Goal: Task Accomplishment & Management: Use online tool/utility

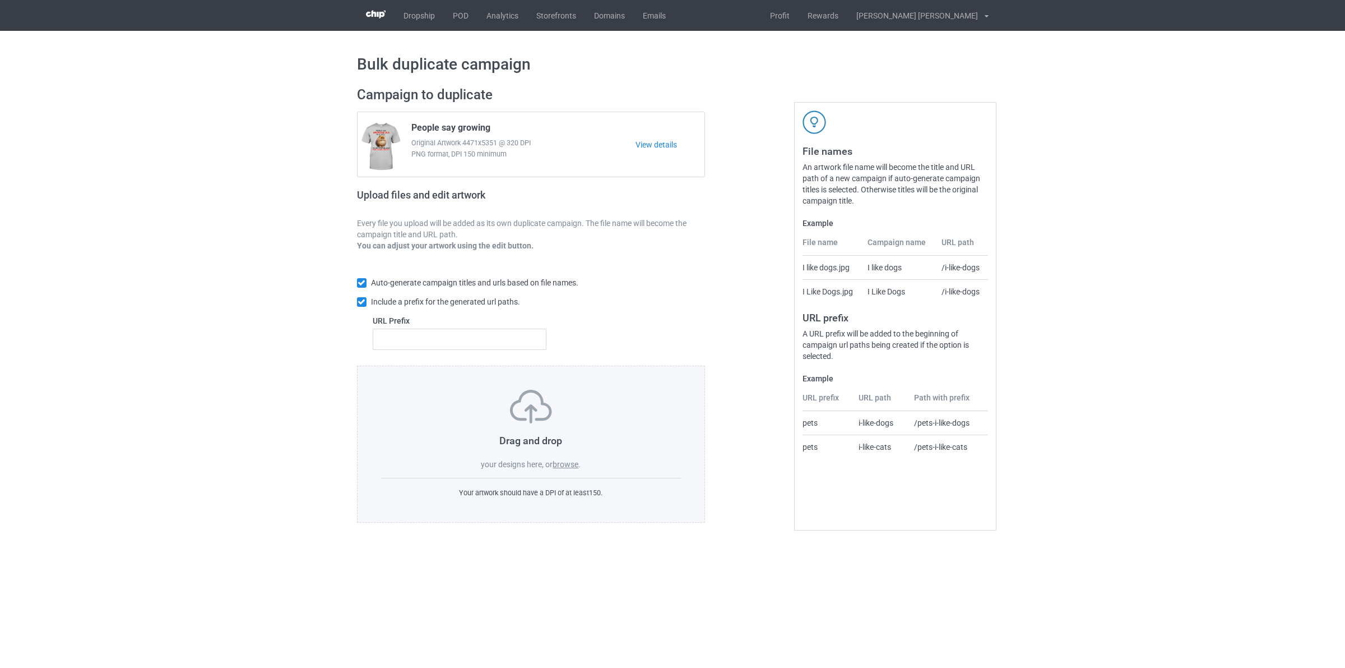
click at [567, 464] on label "browse" at bounding box center [566, 464] width 26 height 9
click at [0, 0] on input "browse" at bounding box center [0, 0] width 0 height 0
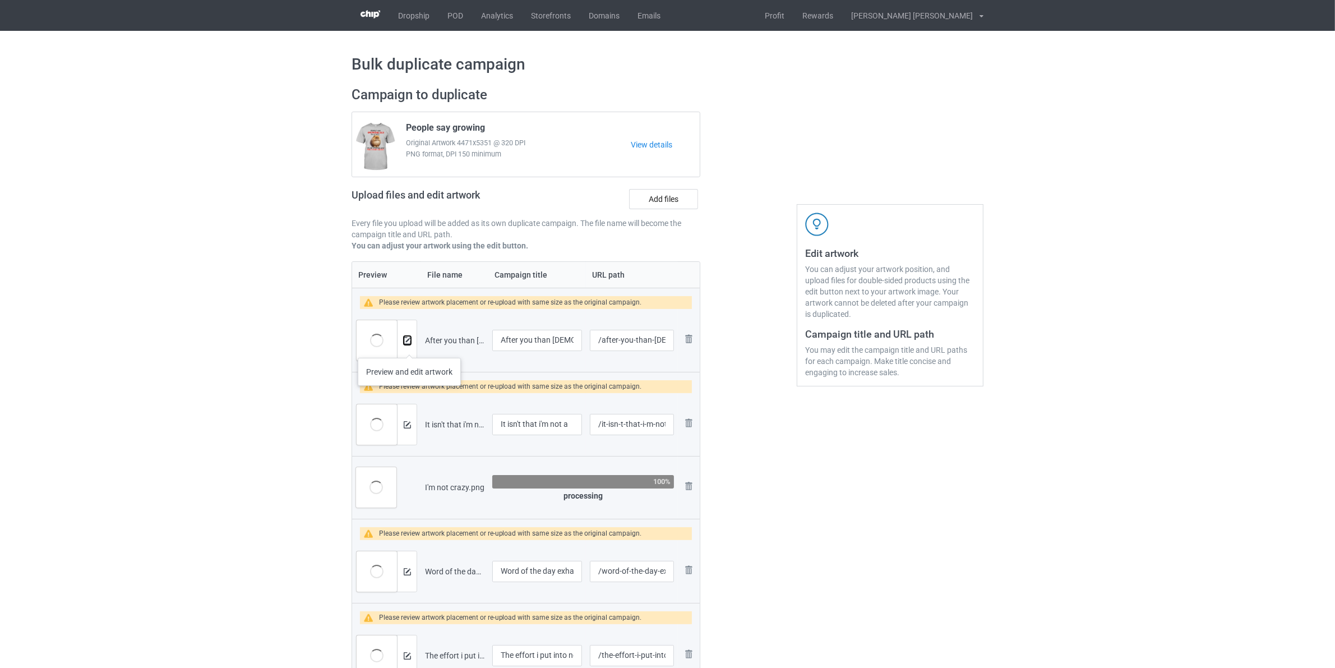
click at [408, 342] on img at bounding box center [407, 340] width 7 height 7
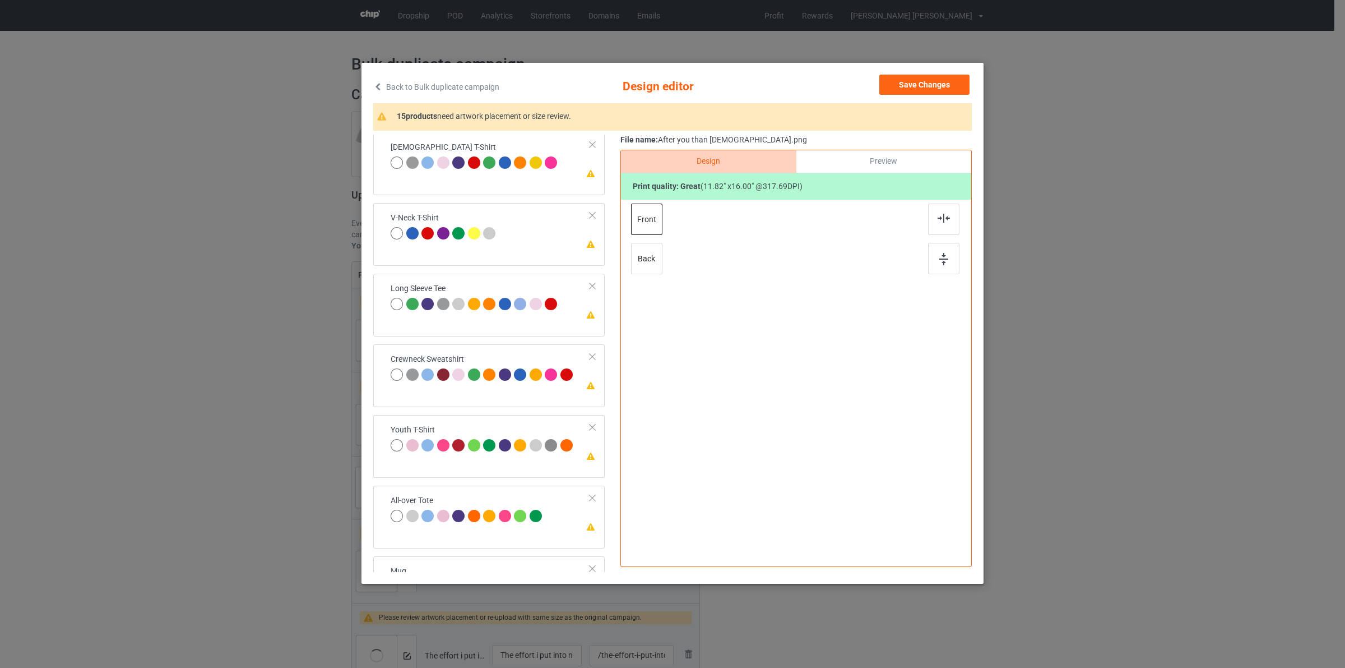
scroll to position [614, 0]
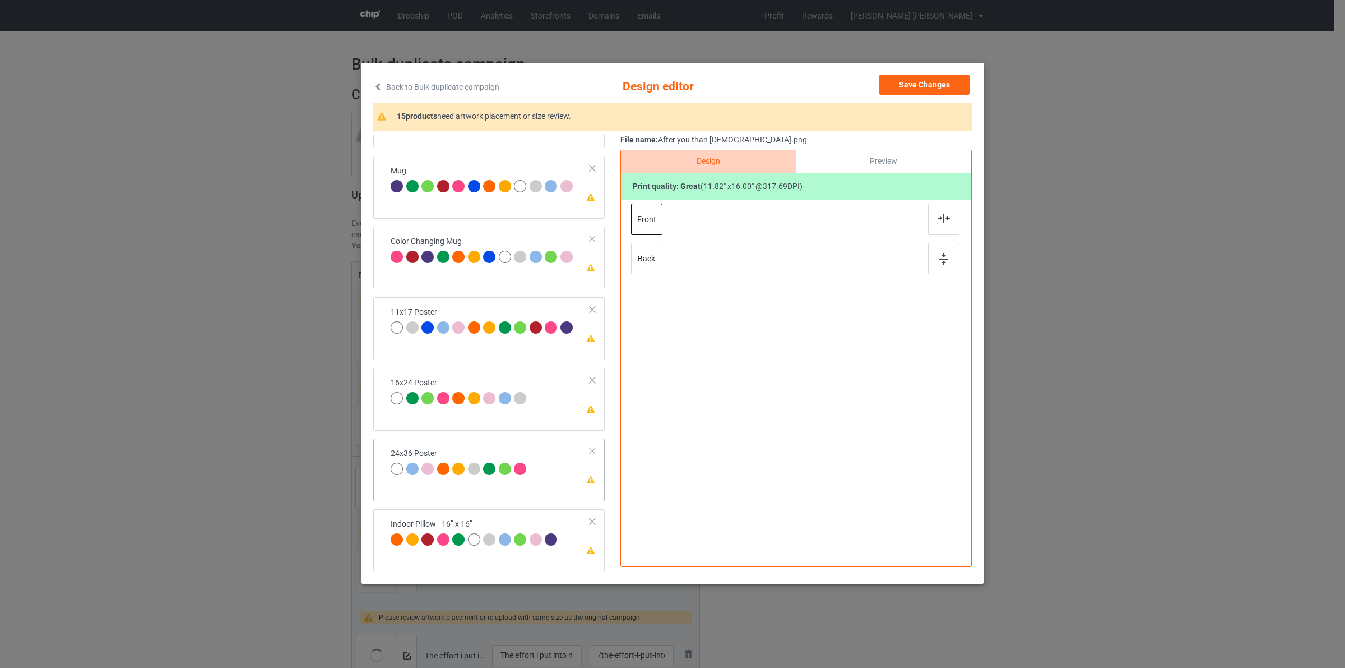
click at [548, 482] on td "Please review artwork placement 24x36 Poster" at bounding box center [491, 462] width 212 height 39
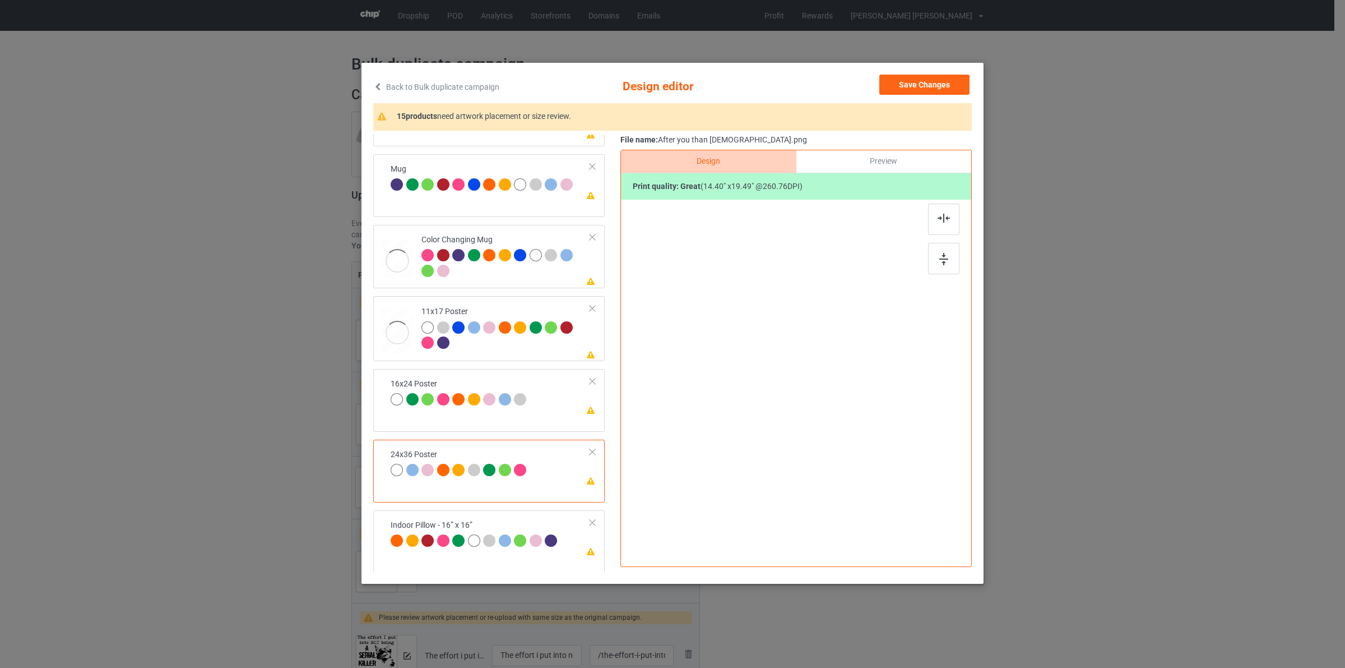
scroll to position [618, 0]
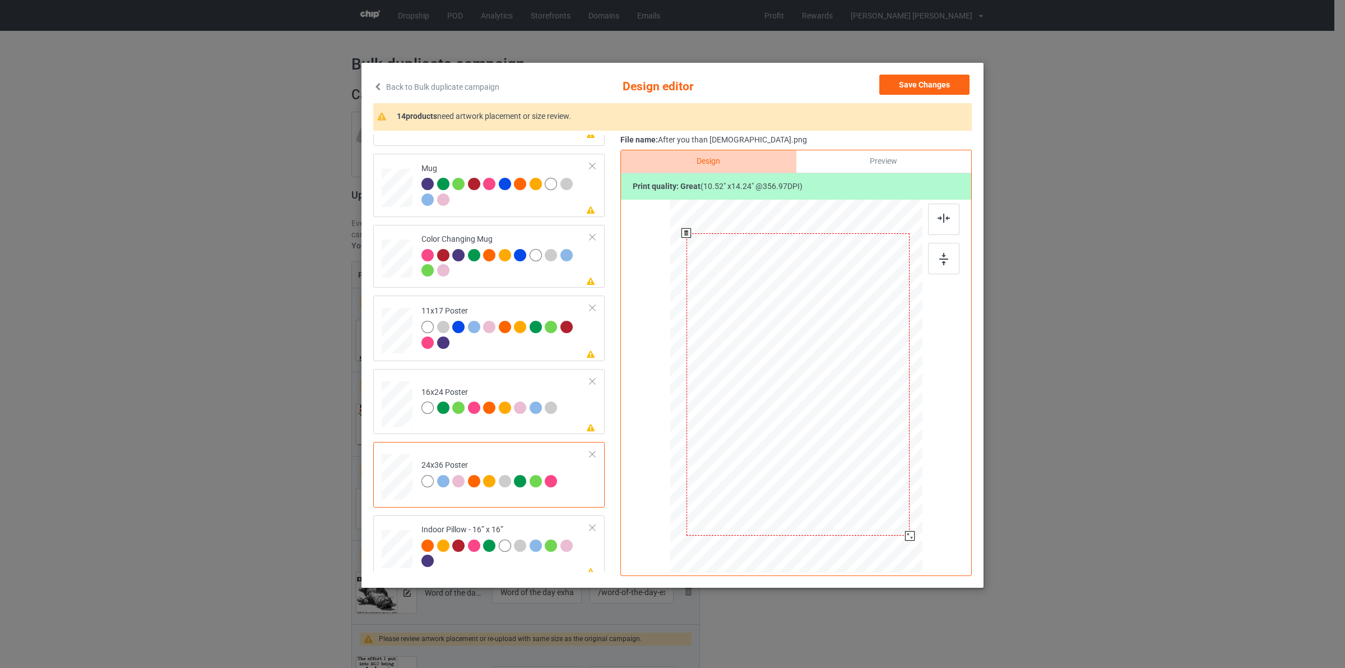
drag, startPoint x: 870, startPoint y: 482, endPoint x: 907, endPoint y: 537, distance: 66.2
click at [907, 537] on div at bounding box center [910, 536] width 10 height 10
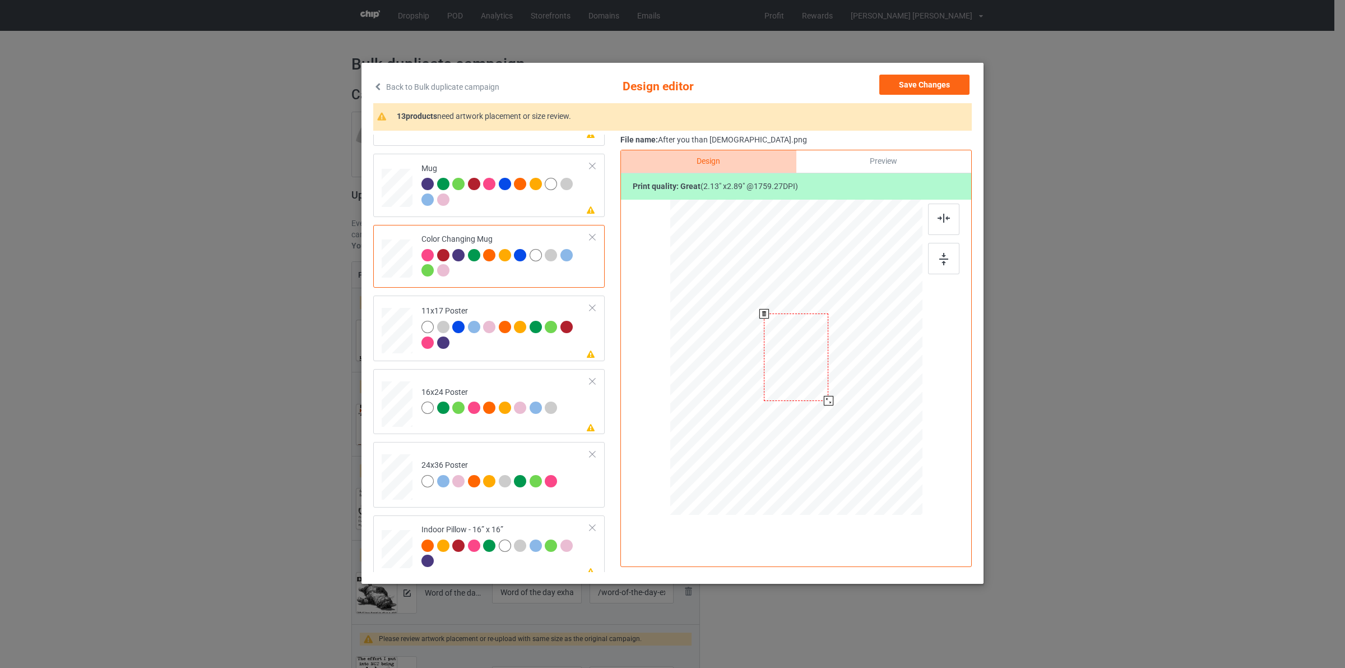
drag, startPoint x: 870, startPoint y: 461, endPoint x: 843, endPoint y: 386, distance: 80.0
click at [843, 386] on div at bounding box center [797, 356] width 252 height 105
drag, startPoint x: 858, startPoint y: 372, endPoint x: 871, endPoint y: 364, distance: 14.3
click at [871, 364] on div at bounding box center [865, 358] width 64 height 87
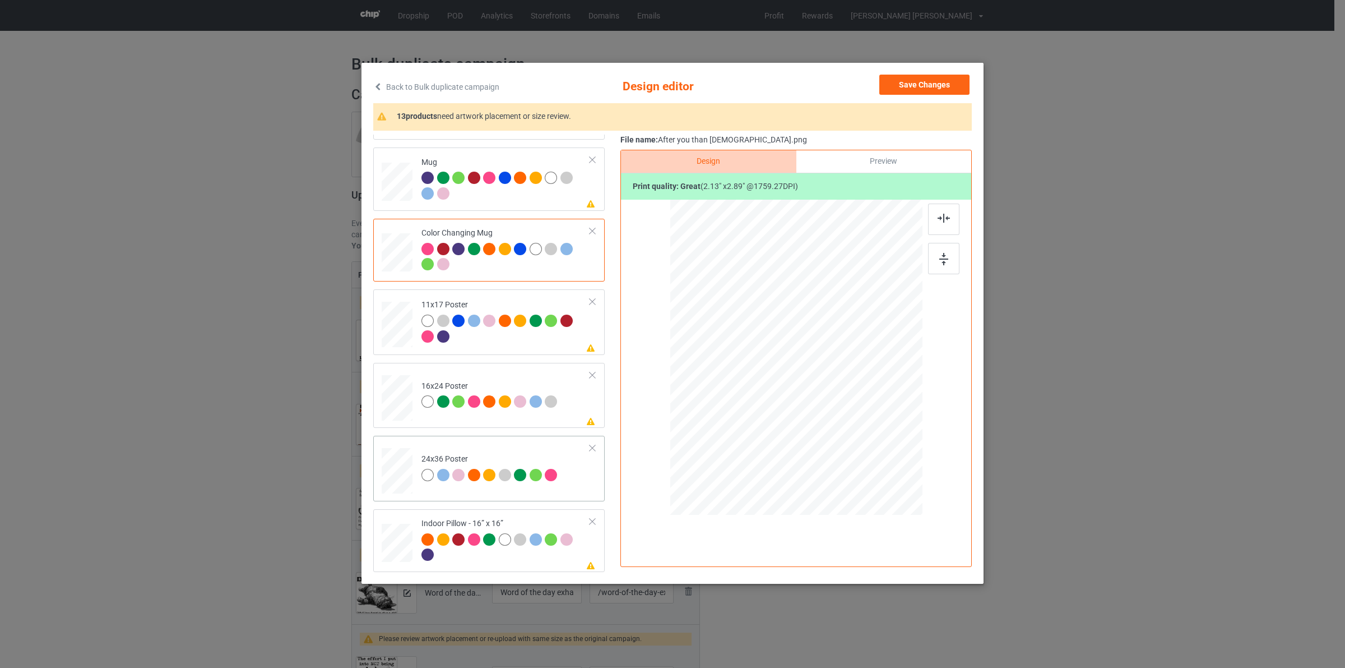
scroll to position [629, 0]
click at [905, 88] on button "Save Changes" at bounding box center [925, 85] width 90 height 20
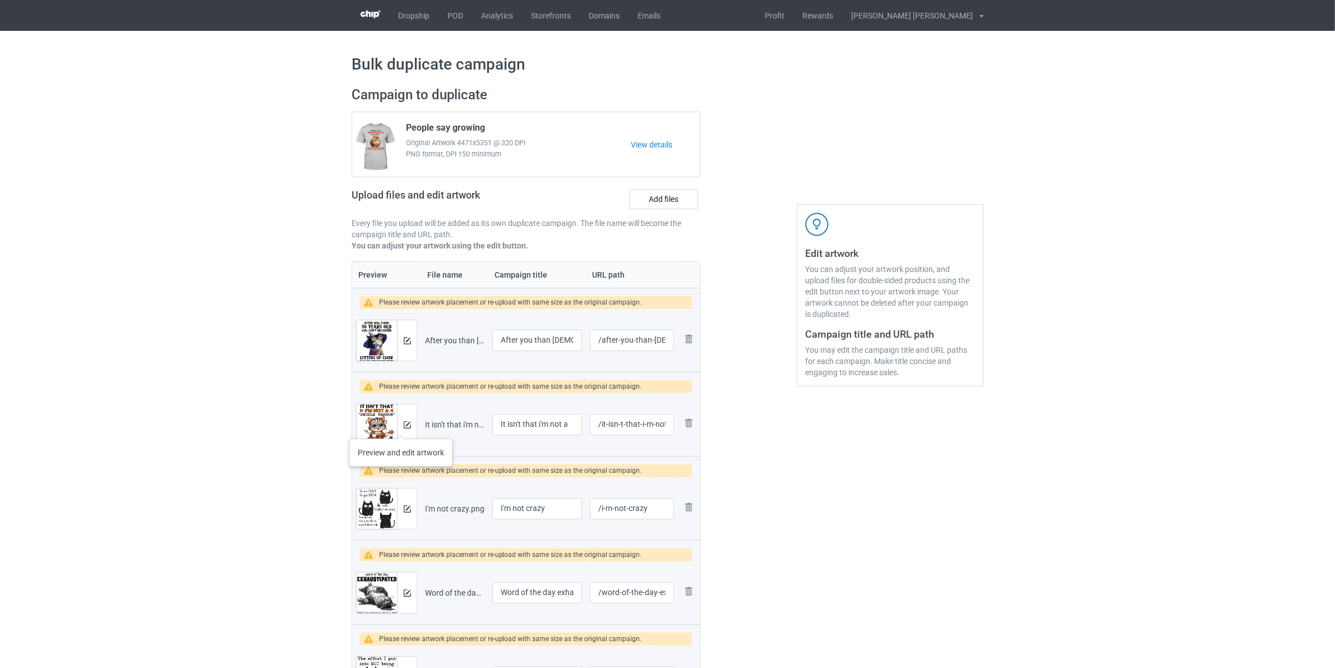
click at [401, 427] on div at bounding box center [407, 424] width 20 height 40
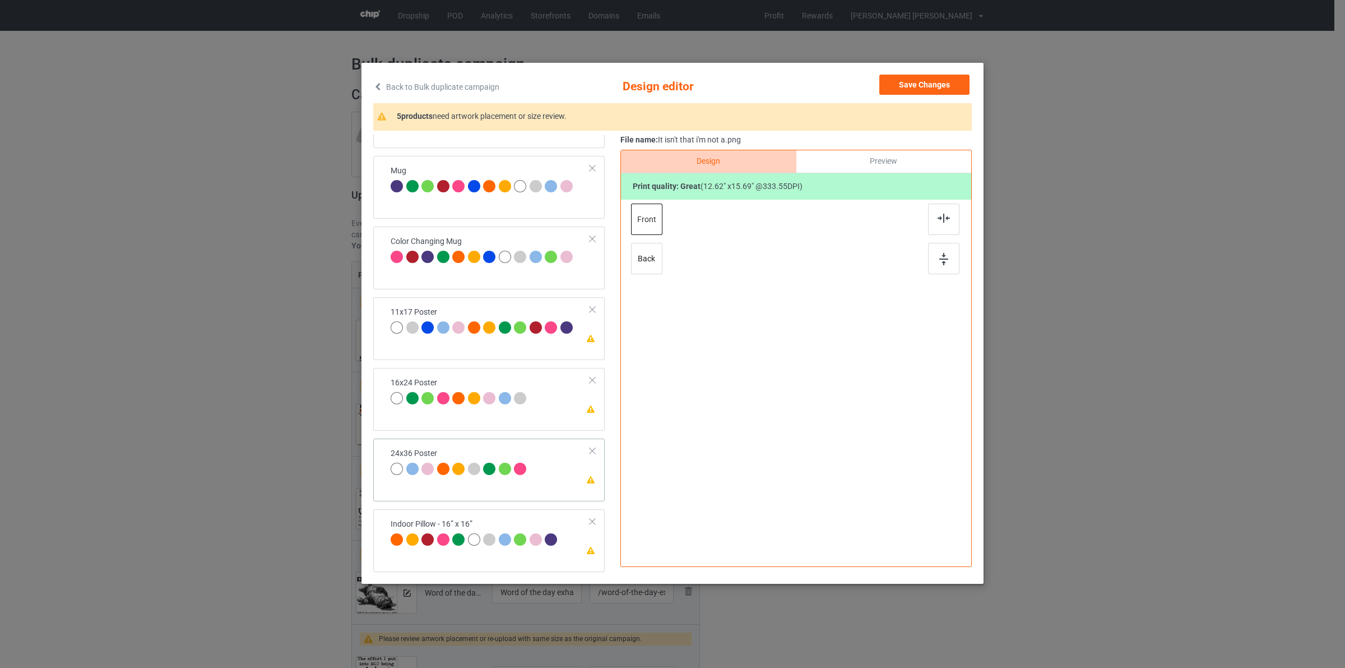
click at [488, 460] on div "24x36 Poster" at bounding box center [460, 461] width 139 height 26
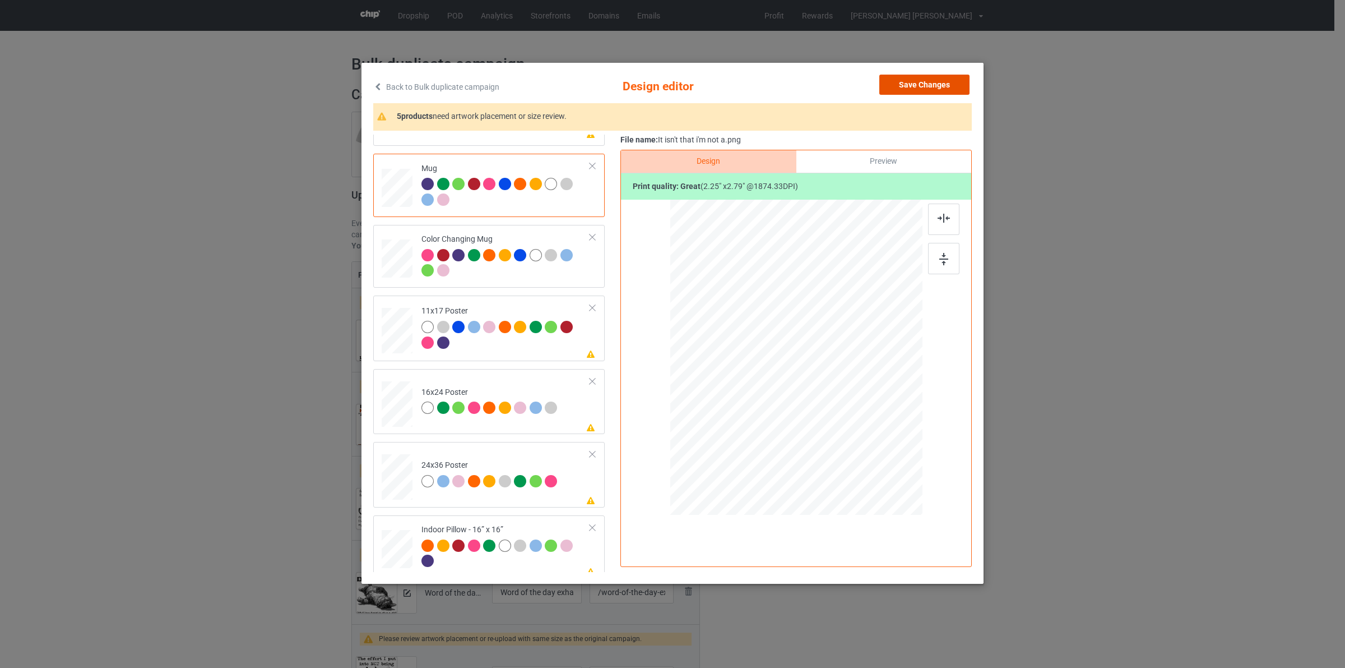
click at [919, 85] on button "Save Changes" at bounding box center [925, 85] width 90 height 20
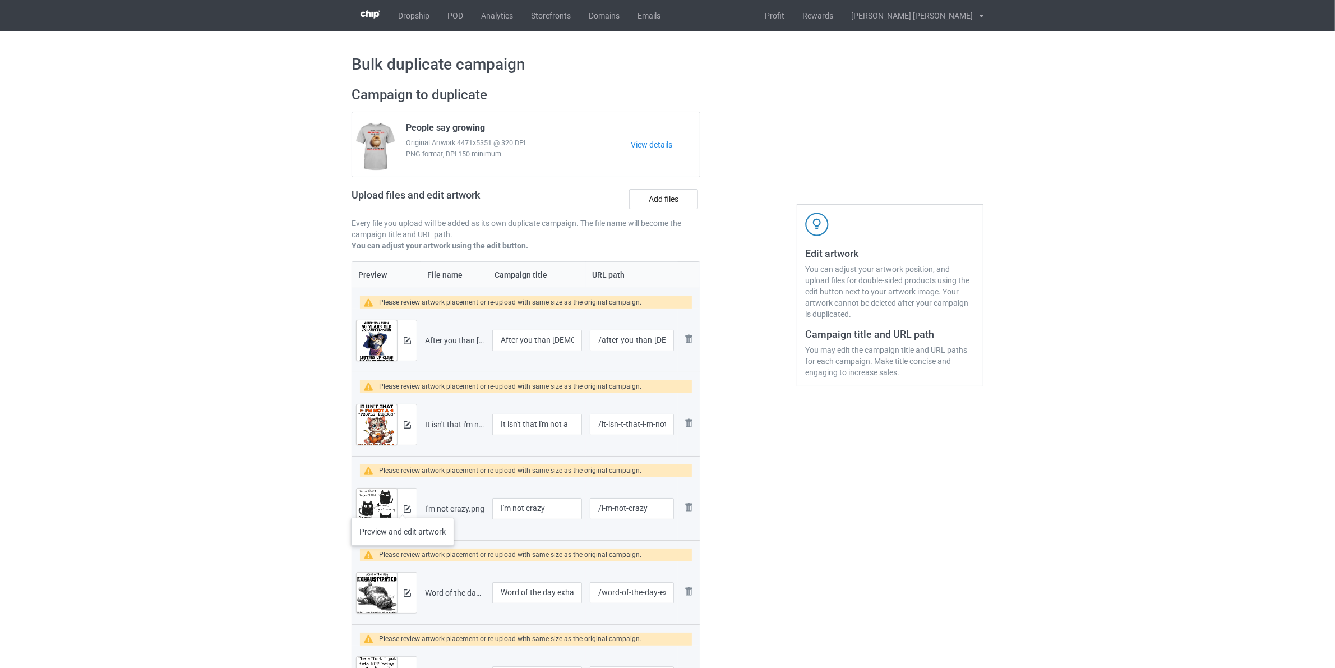
click at [405, 515] on div at bounding box center [407, 508] width 20 height 40
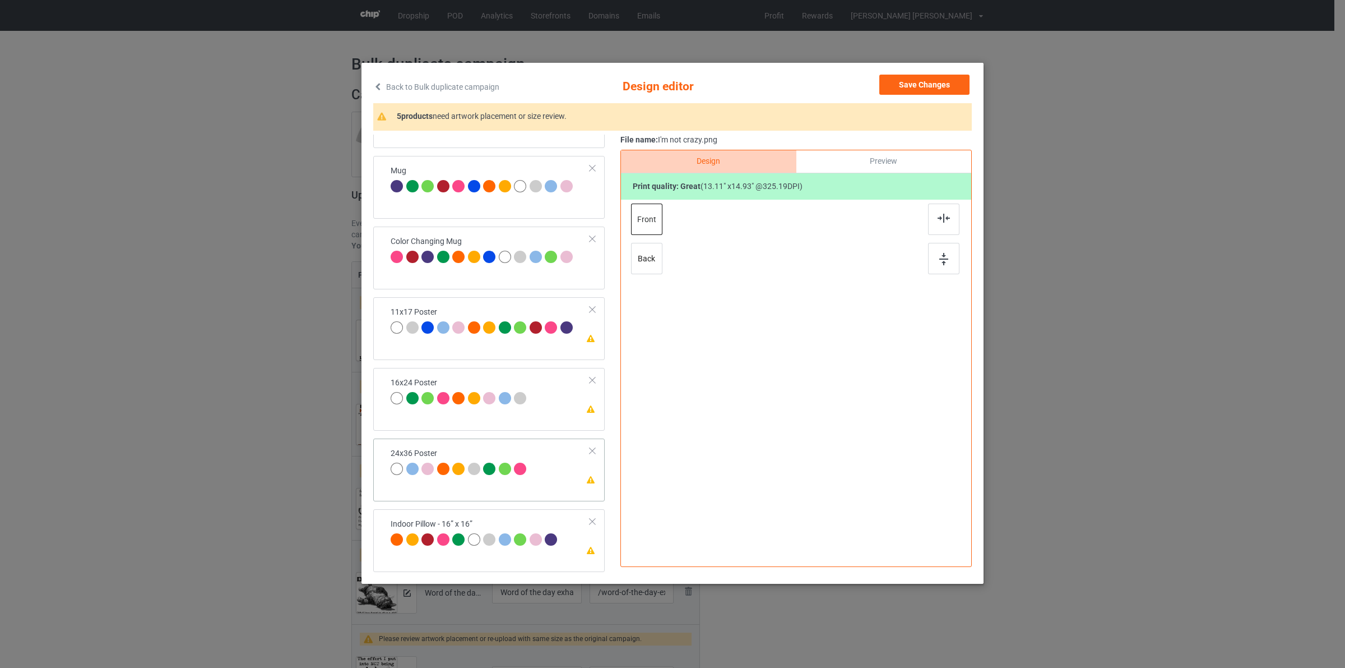
click at [494, 471] on div at bounding box center [489, 469] width 12 height 12
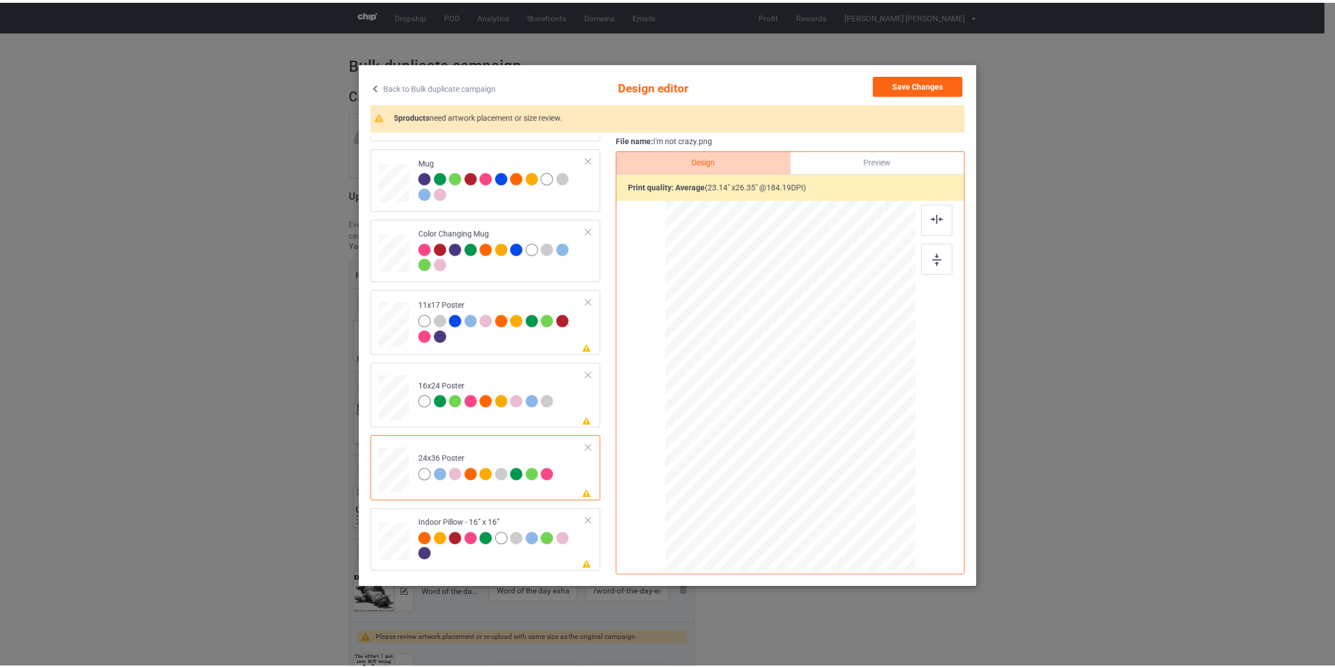
scroll to position [629, 0]
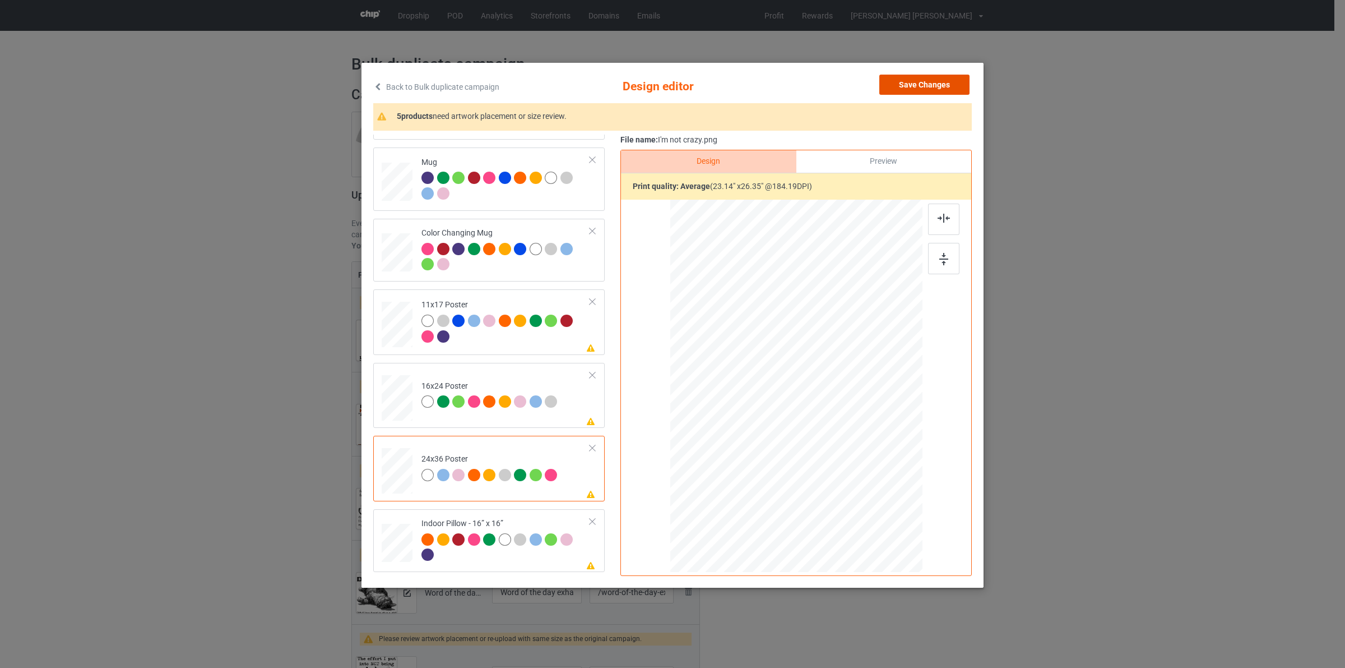
click at [921, 85] on button "Save Changes" at bounding box center [925, 85] width 90 height 20
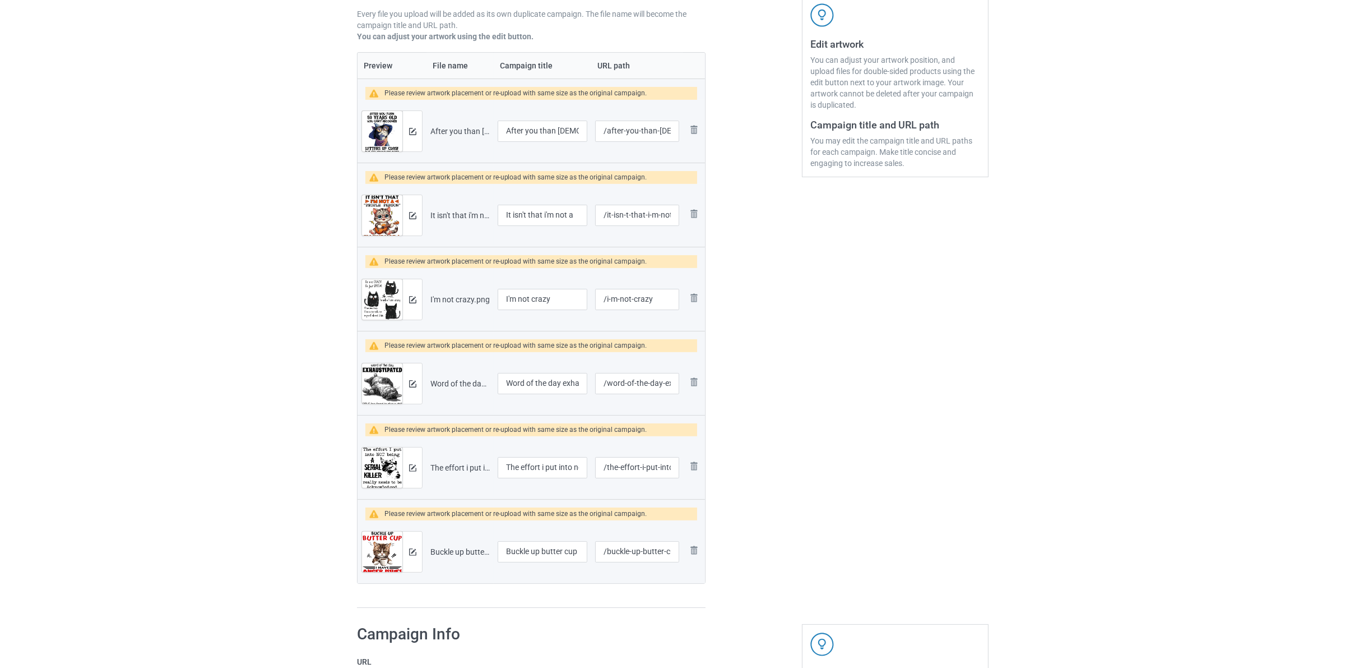
scroll to position [210, 0]
click at [408, 386] on img at bounding box center [407, 382] width 7 height 7
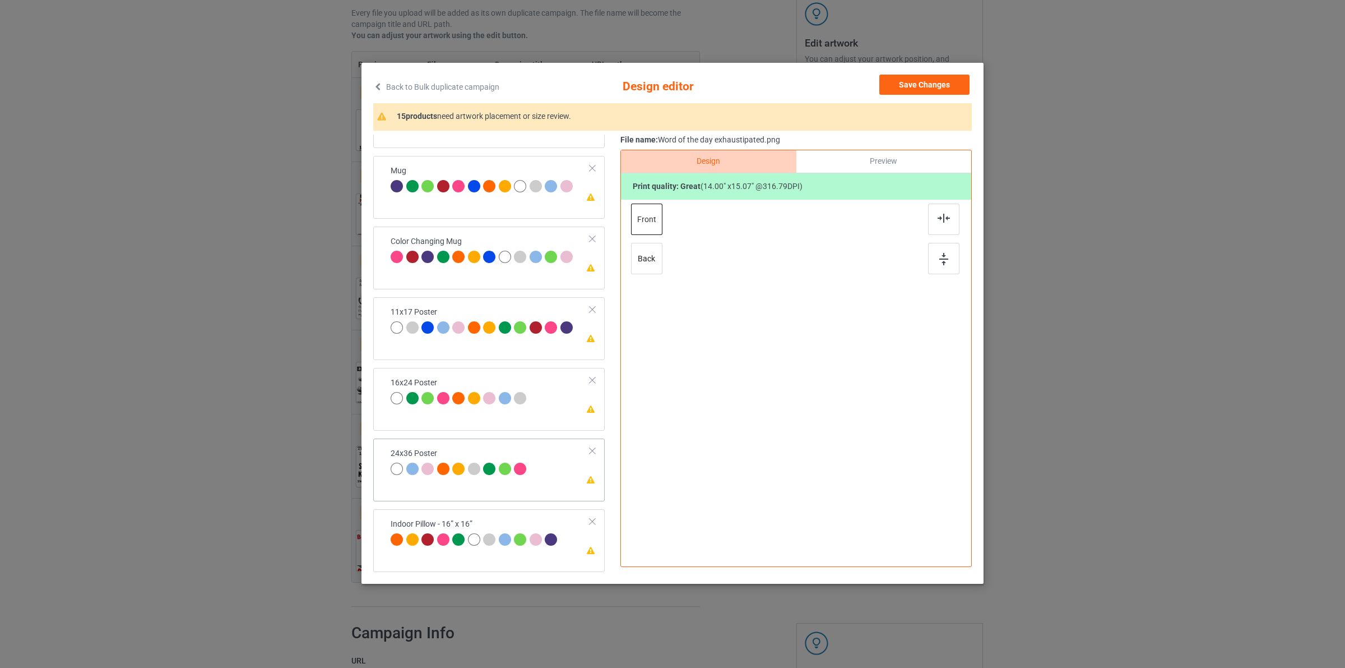
click at [516, 439] on div "Please review artwork placement 24x36 Poster" at bounding box center [489, 469] width 232 height 63
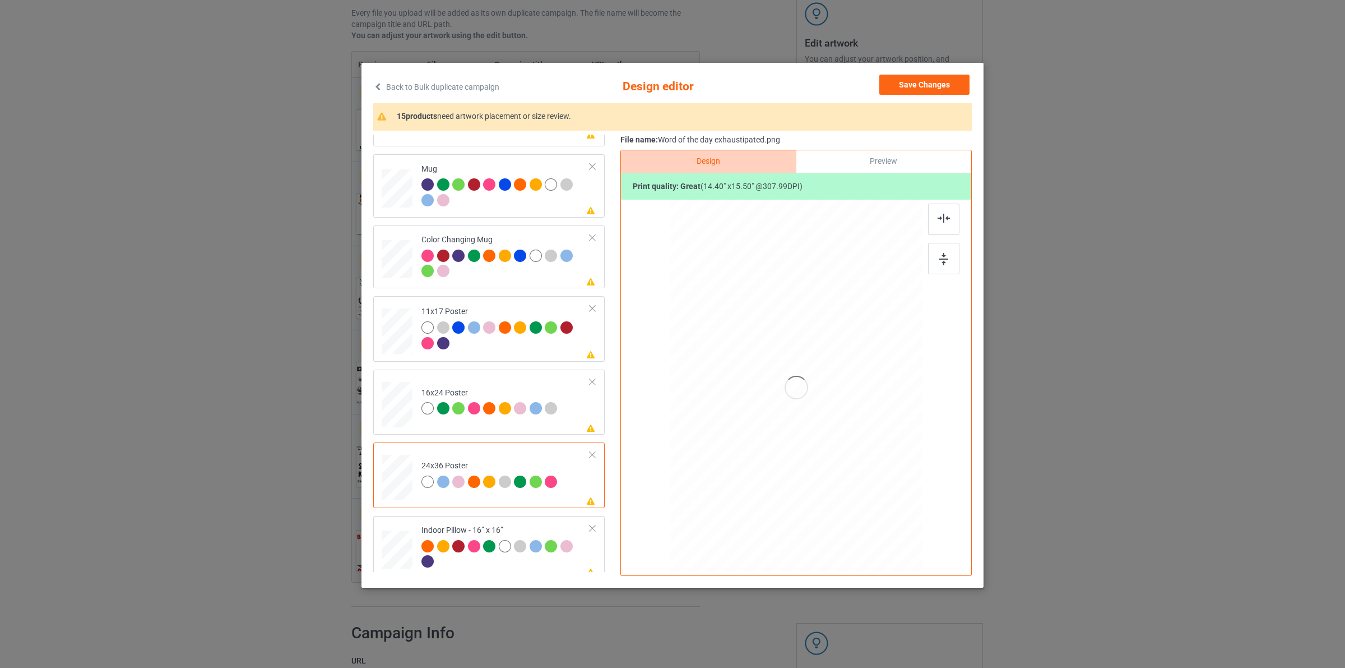
scroll to position [618, 0]
drag, startPoint x: 894, startPoint y: 494, endPoint x: 906, endPoint y: 511, distance: 20.1
click at [907, 511] on div at bounding box center [912, 506] width 10 height 10
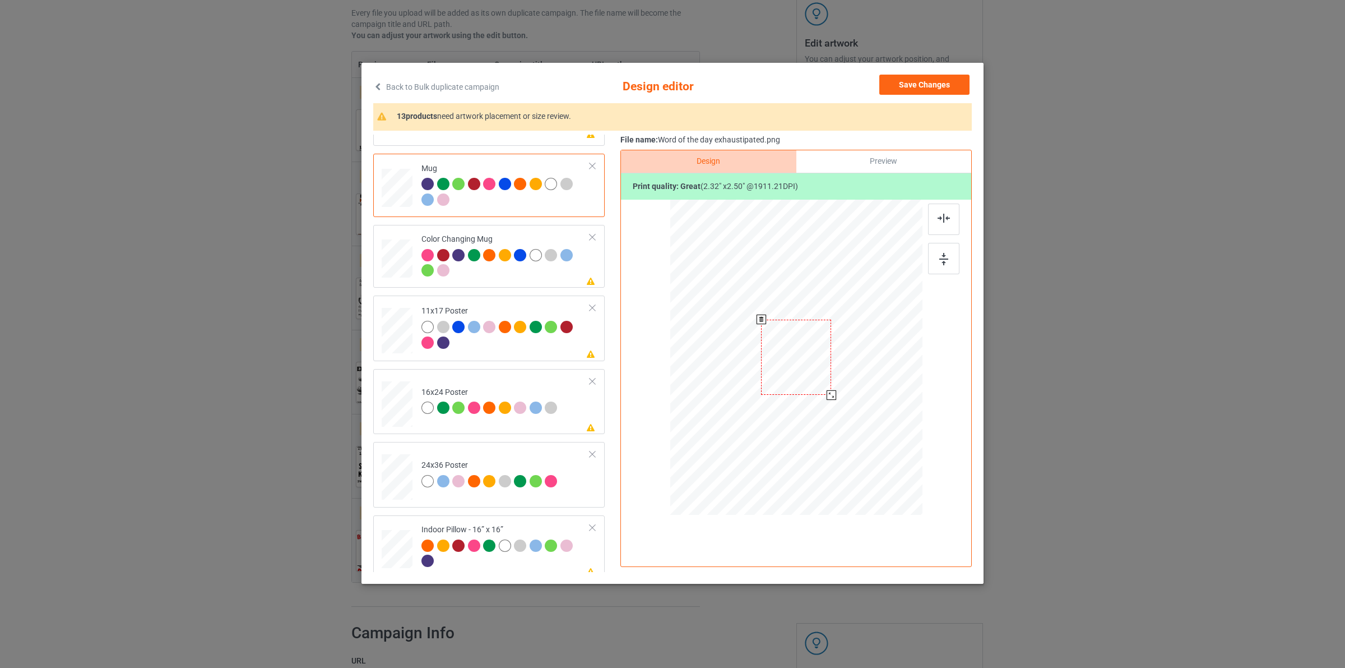
drag, startPoint x: 871, startPoint y: 439, endPoint x: 847, endPoint y: 364, distance: 78.2
click at [847, 364] on div at bounding box center [797, 356] width 252 height 105
drag, startPoint x: 899, startPoint y: 359, endPoint x: 873, endPoint y: 356, distance: 25.4
click at [873, 356] on div at bounding box center [865, 362] width 70 height 75
click at [896, 399] on div at bounding box center [898, 397] width 10 height 10
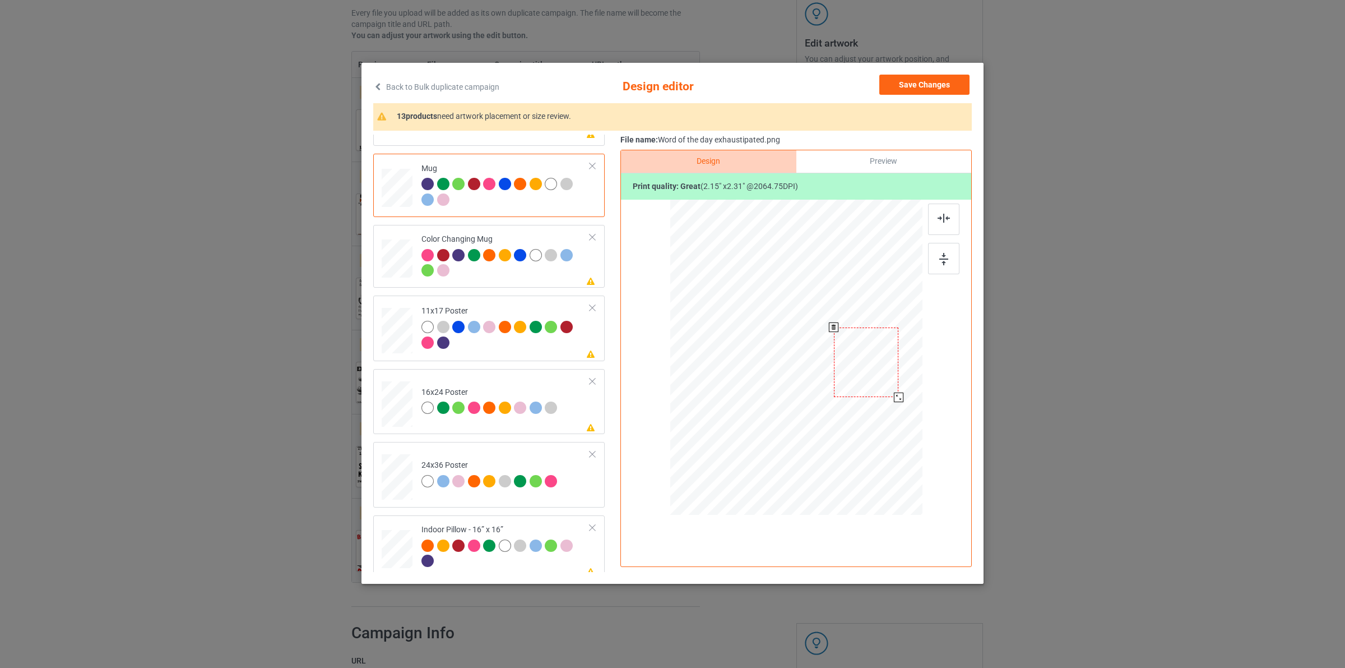
click at [875, 376] on div at bounding box center [866, 362] width 65 height 70
click at [873, 373] on div at bounding box center [865, 360] width 65 height 70
click at [922, 90] on button "Save Changes" at bounding box center [925, 85] width 90 height 20
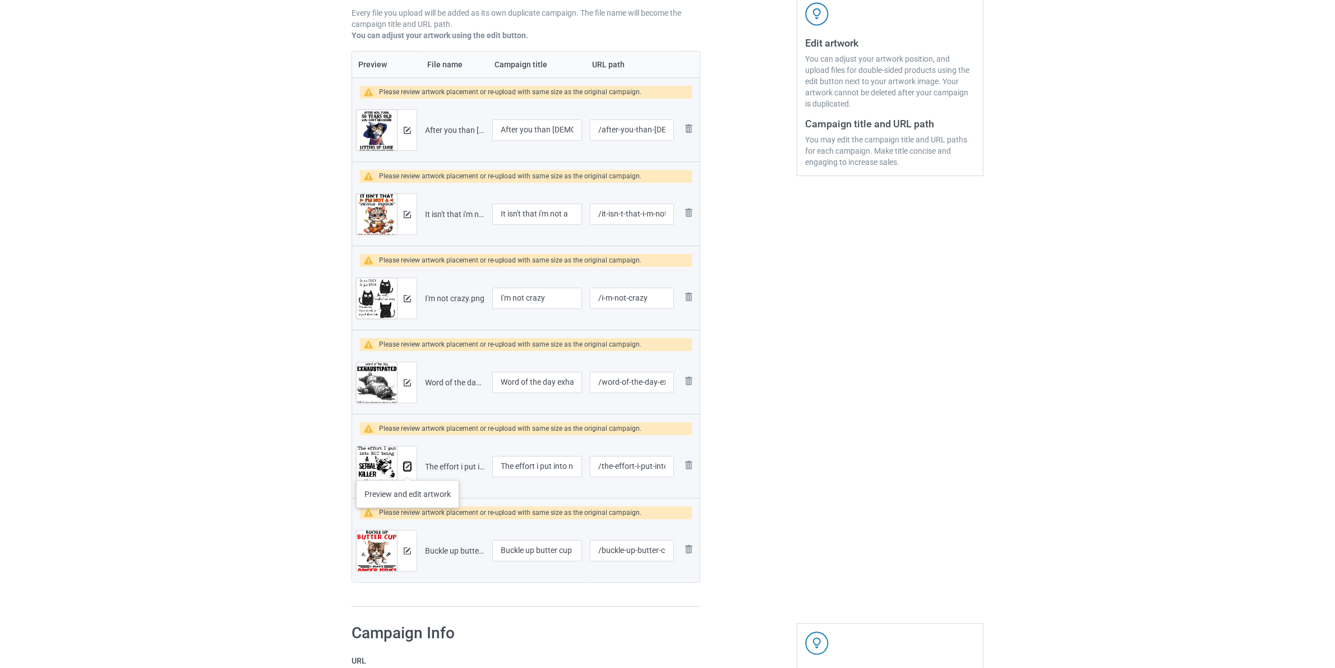
click at [410, 469] on img at bounding box center [407, 466] width 7 height 7
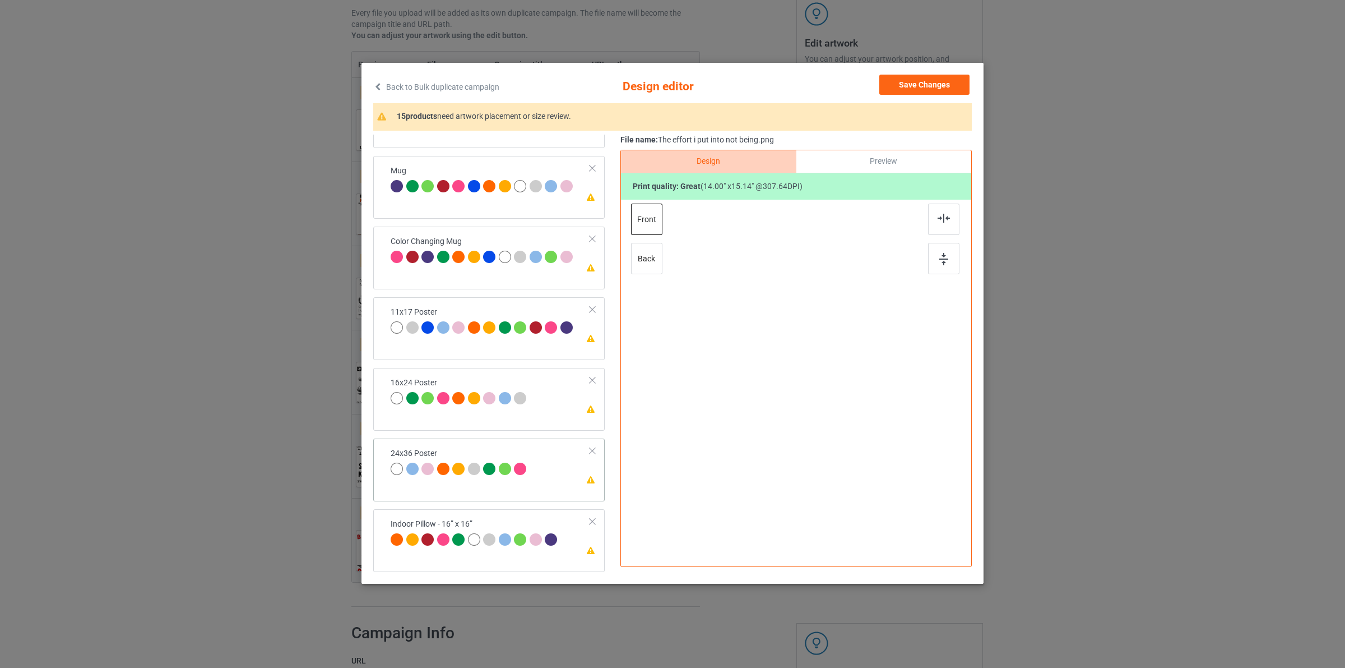
click at [483, 494] on div "Please review artwork placement 24x36 Poster" at bounding box center [489, 469] width 232 height 63
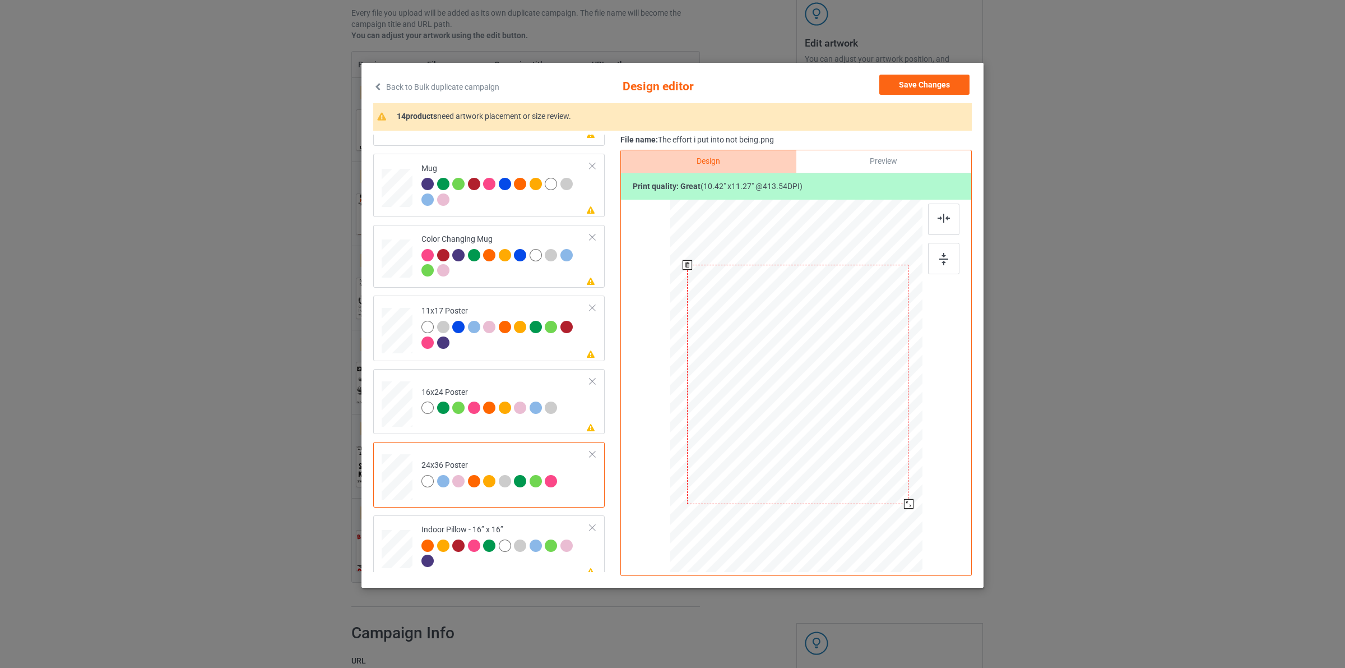
drag, startPoint x: 871, startPoint y: 461, endPoint x: 903, endPoint y: 508, distance: 56.4
click at [903, 508] on div at bounding box center [798, 385] width 241 height 362
click at [384, 240] on td at bounding box center [399, 256] width 34 height 54
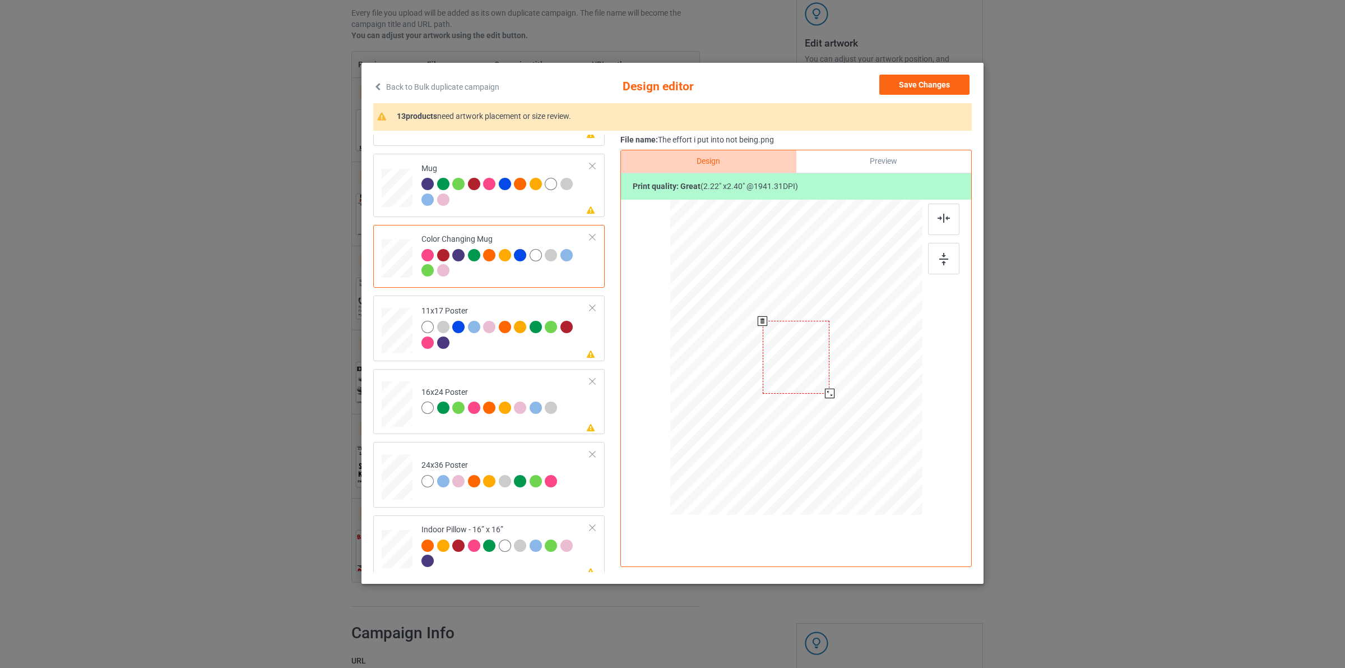
click at [843, 374] on div at bounding box center [797, 356] width 252 height 105
click at [871, 366] on div at bounding box center [864, 361] width 67 height 72
click at [941, 87] on button "Save Changes" at bounding box center [925, 85] width 90 height 20
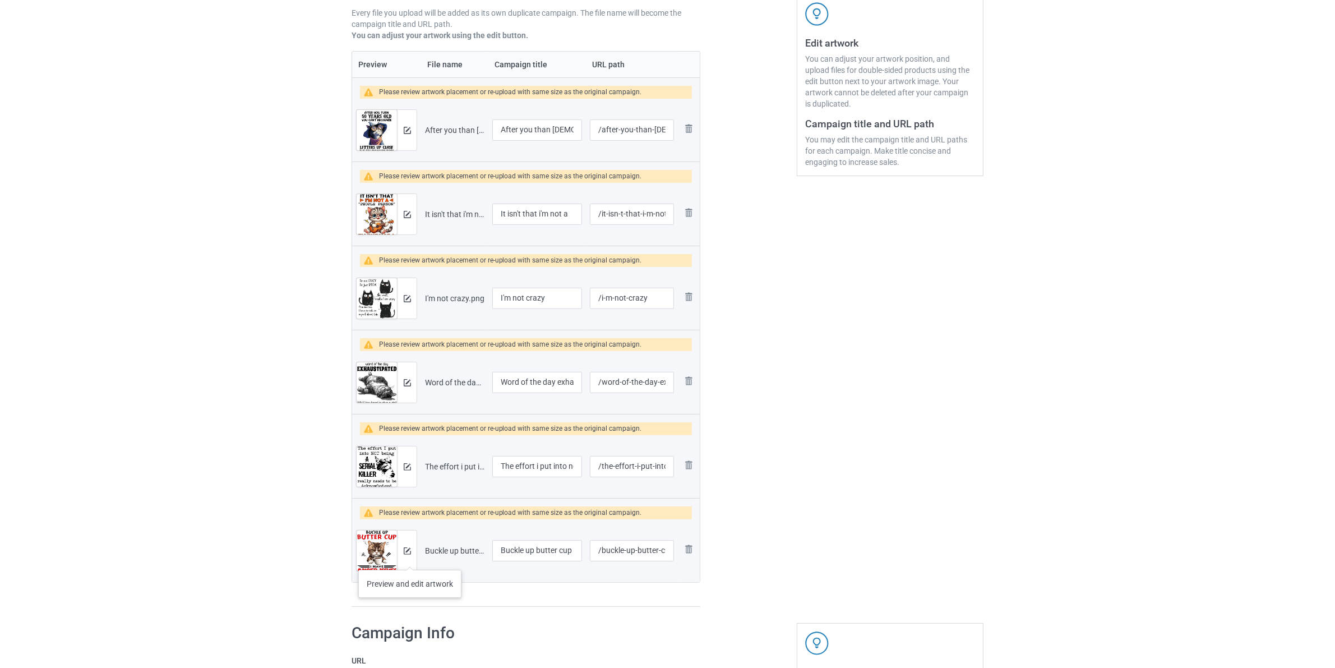
click at [410, 558] on div at bounding box center [407, 550] width 20 height 40
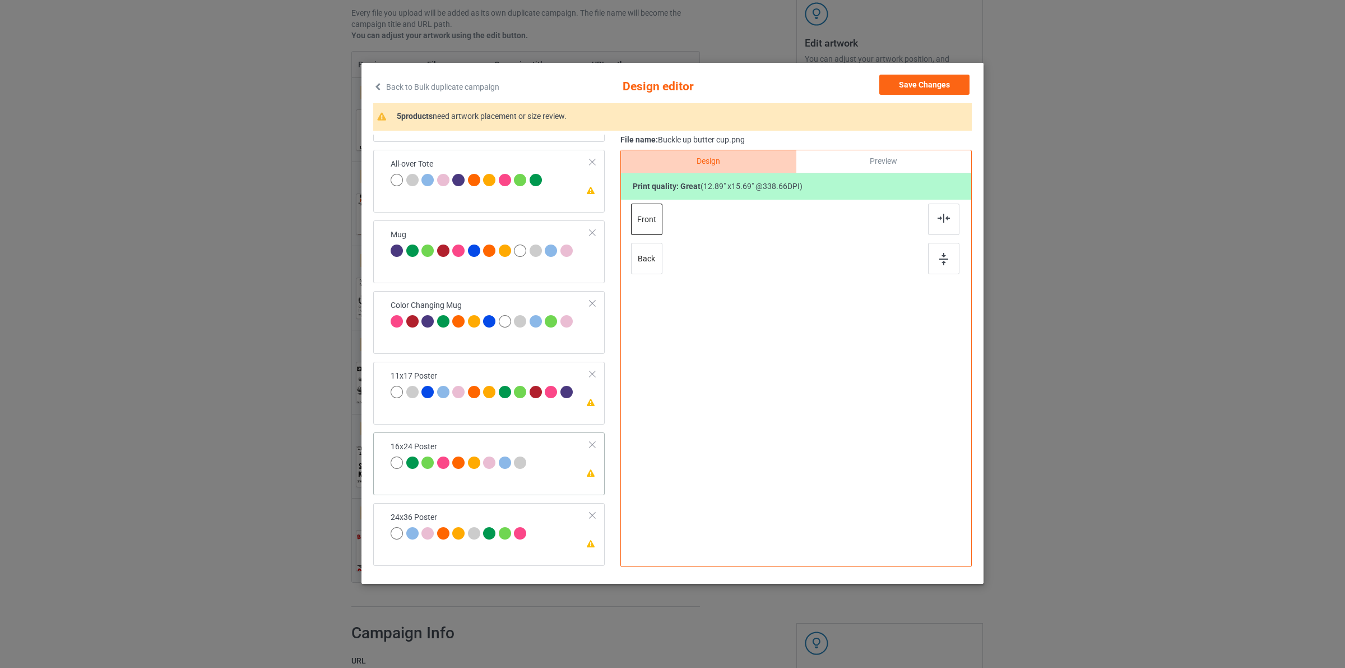
click at [485, 455] on div "16x24 Poster" at bounding box center [460, 454] width 139 height 26
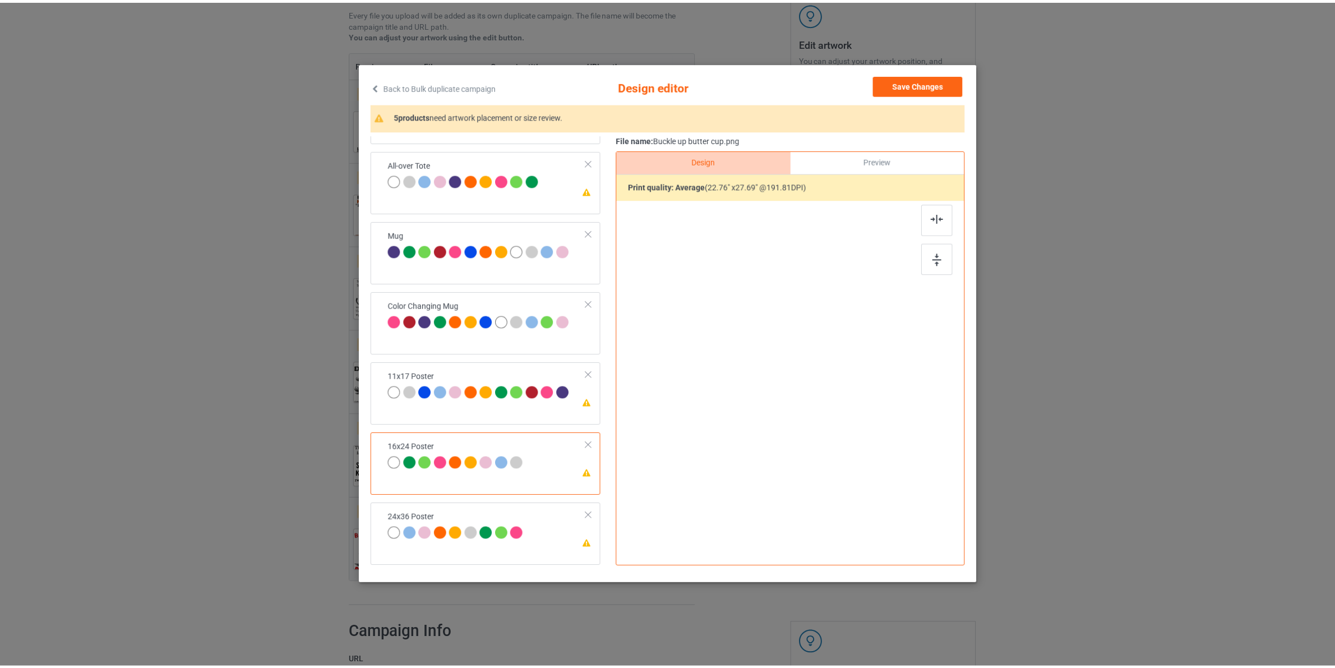
scroll to position [552, 0]
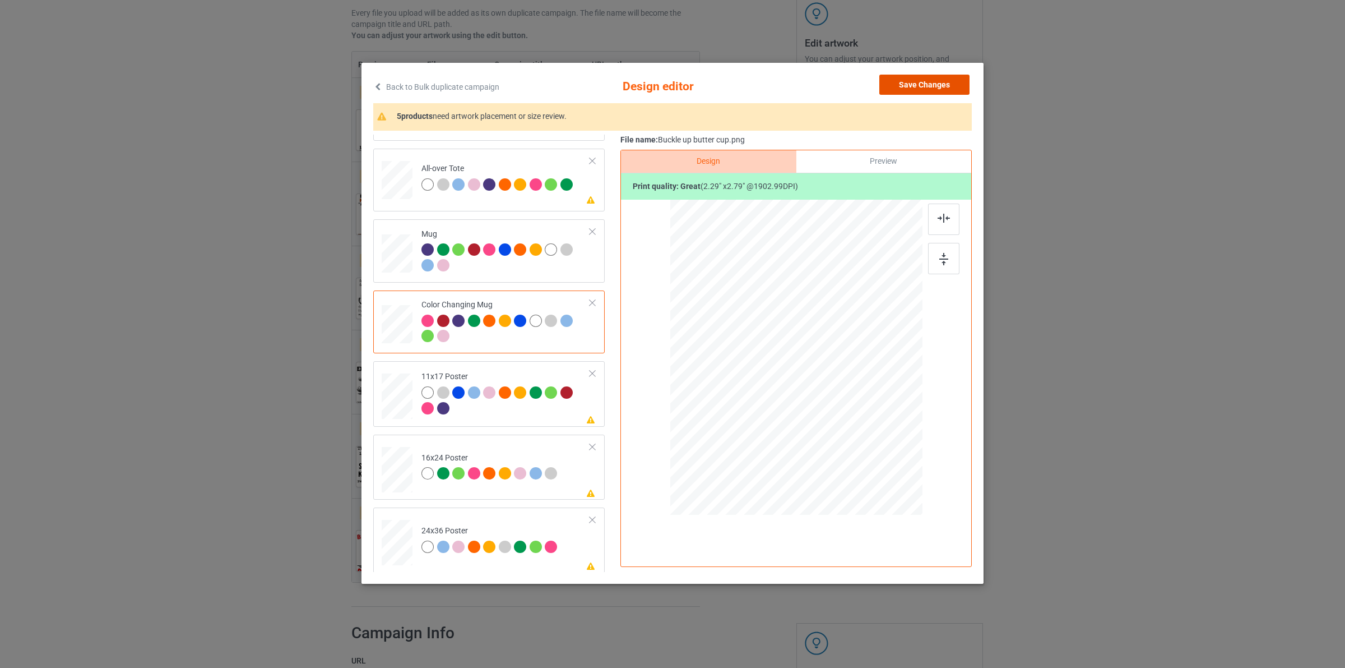
click at [926, 84] on button "Save Changes" at bounding box center [925, 85] width 90 height 20
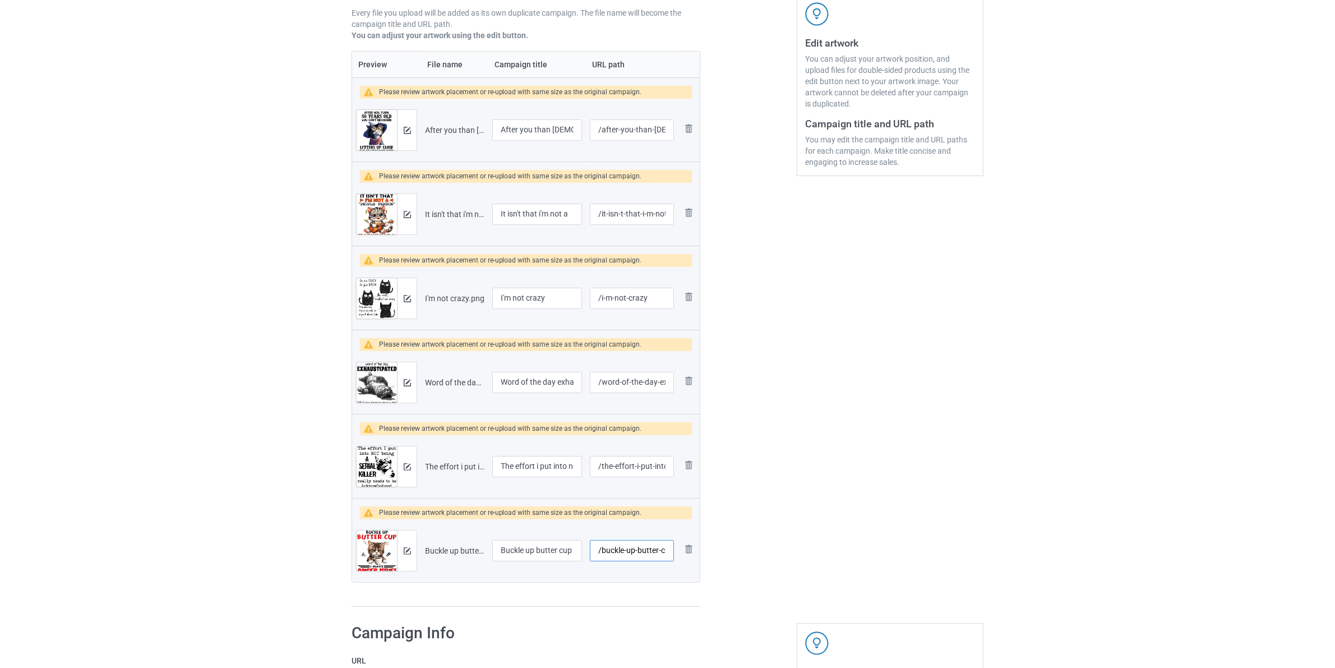
click at [602, 557] on input "/buckle-up-butter-cup" at bounding box center [632, 550] width 84 height 21
drag, startPoint x: 619, startPoint y: 552, endPoint x: 601, endPoint y: 551, distance: 18.6
click at [601, 551] on input "/cats-buckle-up-butter-cup" at bounding box center [632, 550] width 84 height 21
type input "/cats-buckle-up-butter-cup"
click at [602, 469] on input "/the-effort-i-put-into-not-being" at bounding box center [632, 466] width 84 height 21
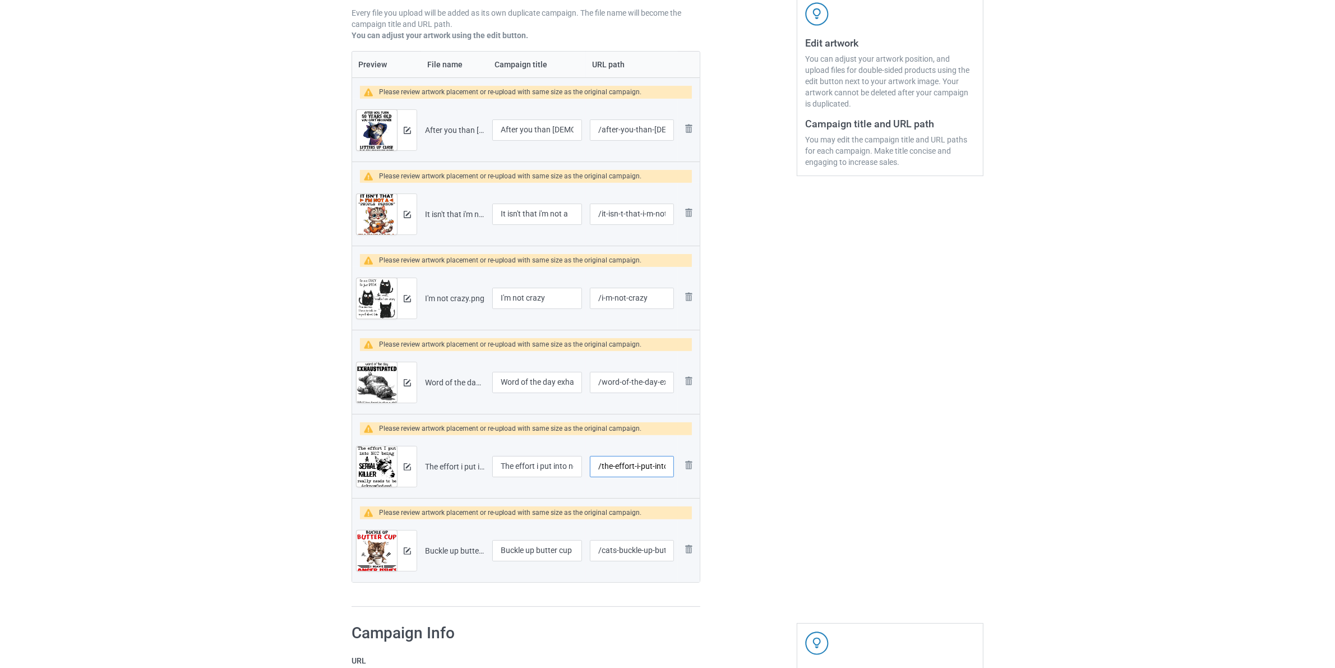
paste input "cats-"
type input "/cats-the-effort-i-put-into-not-being"
click at [604, 381] on input "/word-of-the-day-exhaustipated" at bounding box center [632, 382] width 84 height 21
paste input "cats-"
type input "/cats-word-of-the-day-exhaustipated"
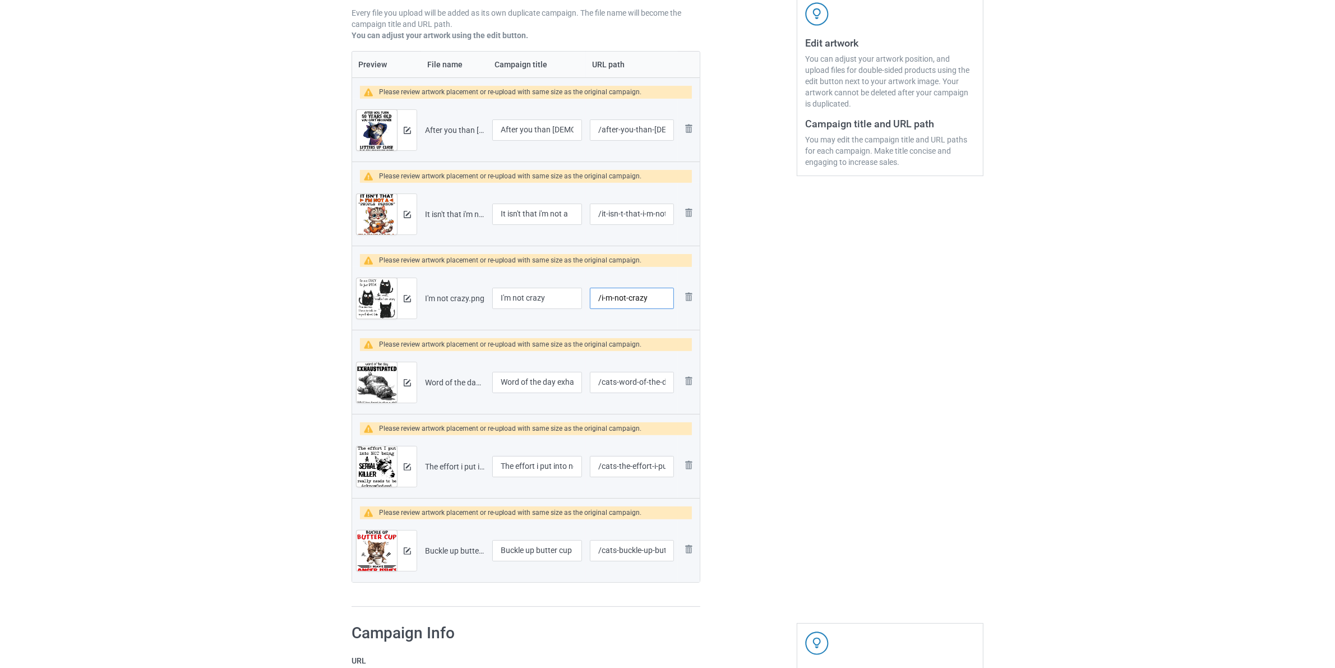
click at [602, 302] on input "/i-m-not-crazy" at bounding box center [632, 298] width 84 height 21
paste input "cats-"
type input "/cats-i-m-not-crazy"
click at [603, 220] on input "/it-isn-t-that-i-m-not-a" at bounding box center [632, 214] width 84 height 21
paste input "cats-"
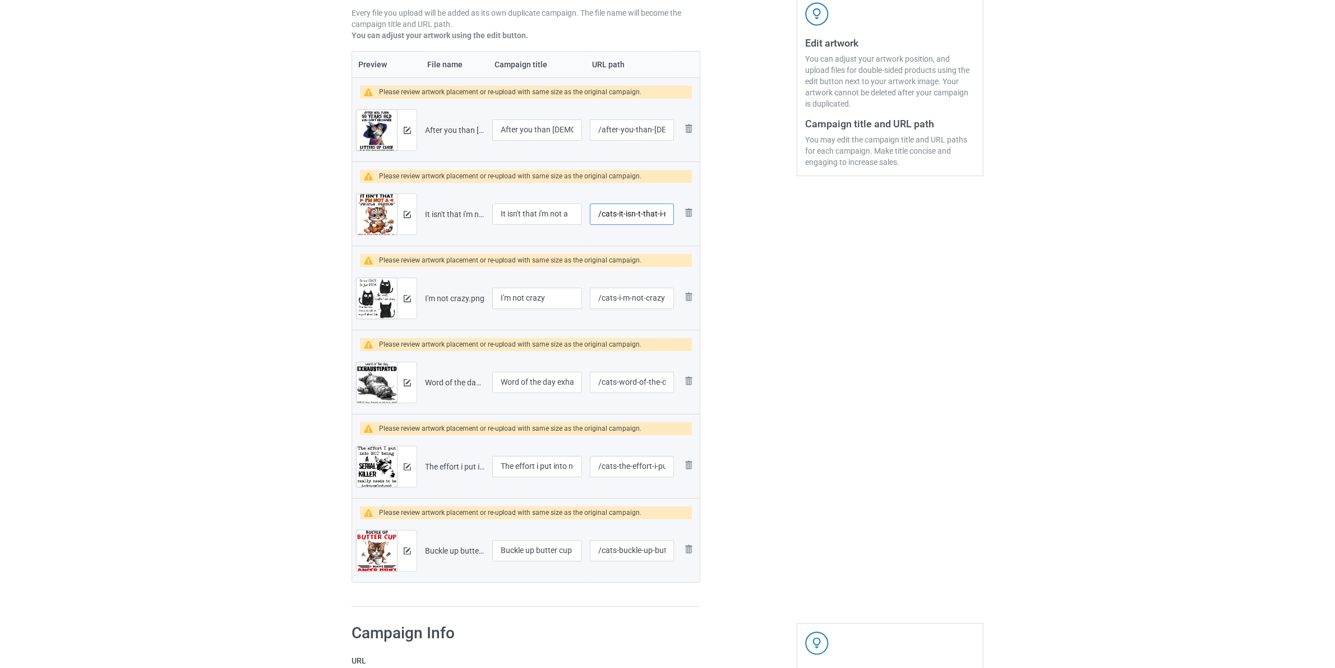
type input "/cats-it-isn-t-that-i-m-not-a"
click at [604, 127] on input "/after-you-than-[DEMOGRAPHIC_DATA]" at bounding box center [632, 129] width 84 height 21
click at [602, 129] on input "/after-you-than-[DEMOGRAPHIC_DATA]" at bounding box center [632, 129] width 84 height 21
paste input "cats-"
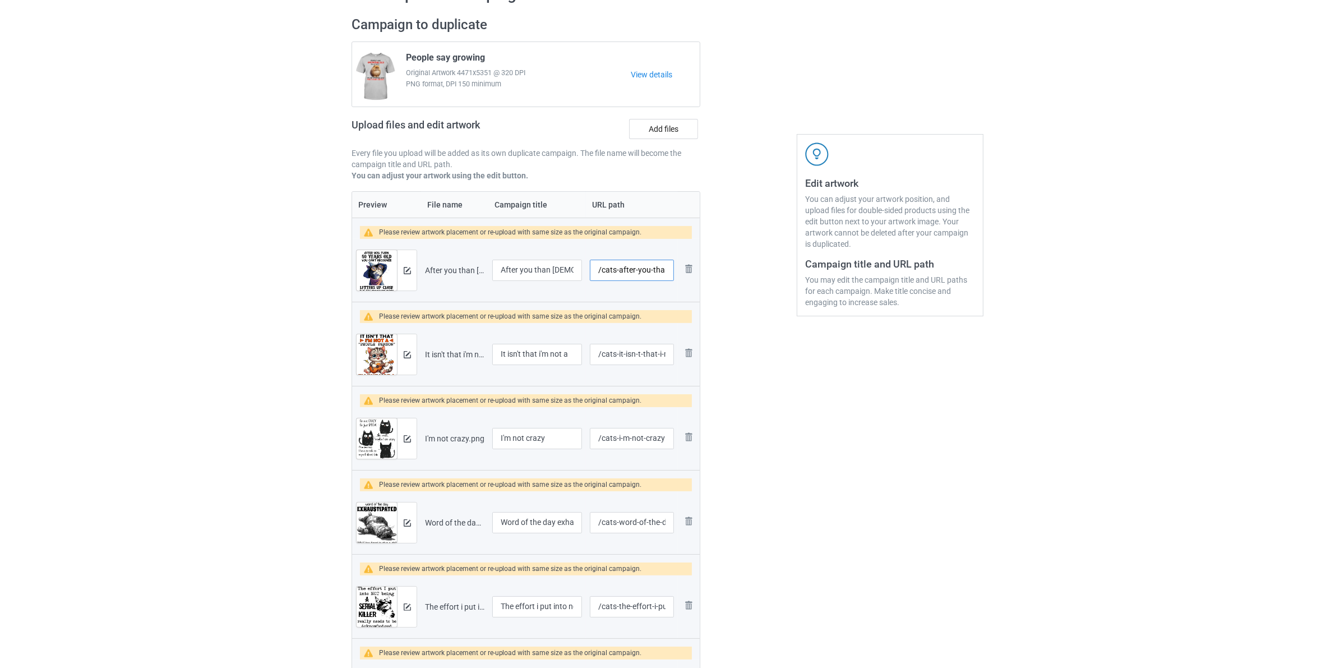
scroll to position [0, 47]
drag, startPoint x: 664, startPoint y: 268, endPoint x: 779, endPoint y: 303, distance: 120.2
click at [776, 301] on div "Campaign to duplicate People say growing Original Artwork 4471x5351 @ 320 DPI P…" at bounding box center [668, 381] width 648 height 747
type input "/cats-after-you-tha"
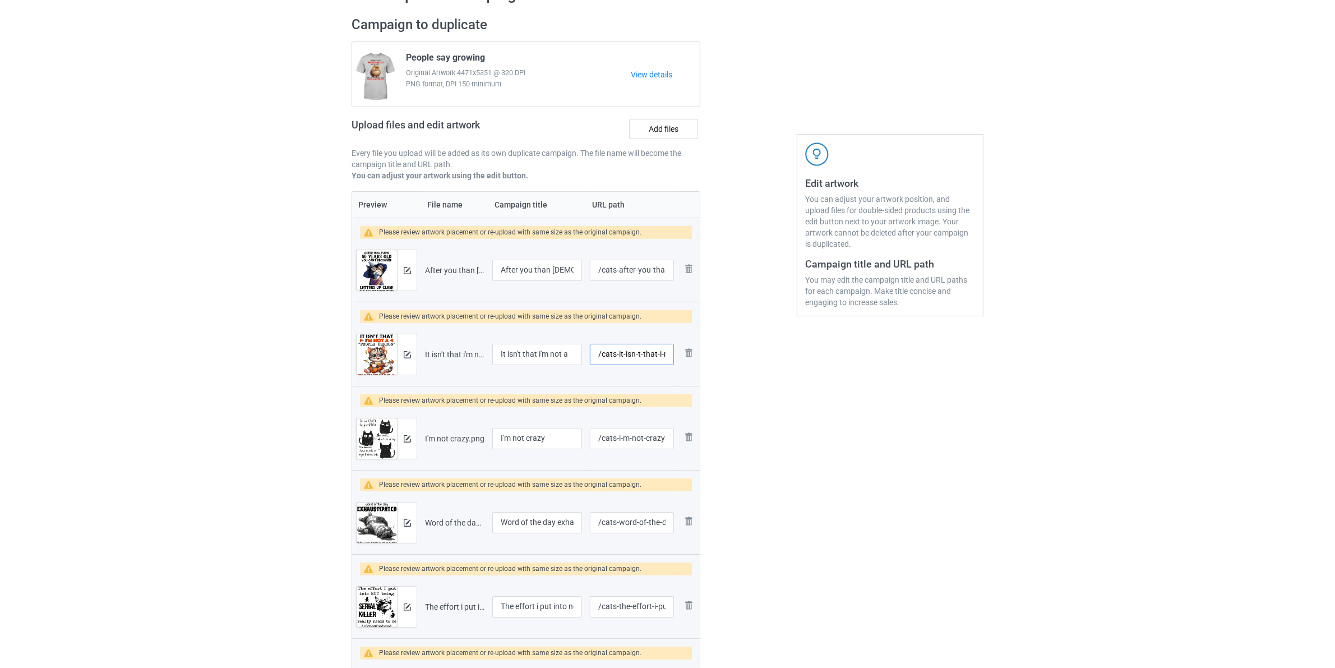
scroll to position [0, 24]
drag, startPoint x: 665, startPoint y: 356, endPoint x: 702, endPoint y: 423, distance: 76.5
click at [730, 390] on div "Campaign to duplicate People say growing Original Artwork 4471x5351 @ 320 DPI P…" at bounding box center [668, 381] width 648 height 747
type input "/cats-it-isn-t-that-i-"
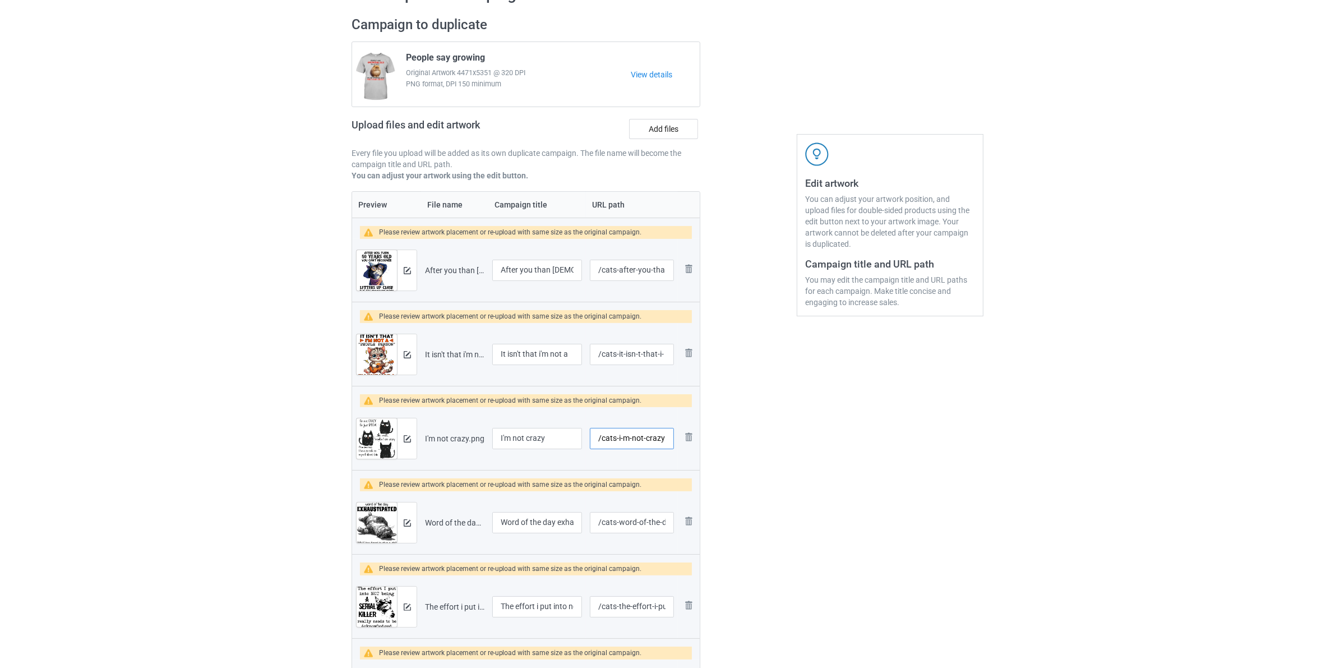
drag, startPoint x: 666, startPoint y: 439, endPoint x: 718, endPoint y: 460, distance: 55.6
click at [710, 456] on div "Campaign to duplicate People say growing Original Artwork 4471x5351 @ 320 DPI P…" at bounding box center [668, 381] width 648 height 747
type input "/cats-i-m-not-craz"
drag, startPoint x: 665, startPoint y: 522, endPoint x: 830, endPoint y: 528, distance: 164.3
click at [724, 530] on div "Campaign to duplicate People say growing Original Artwork 4471x5351 @ 320 DPI P…" at bounding box center [668, 381] width 648 height 747
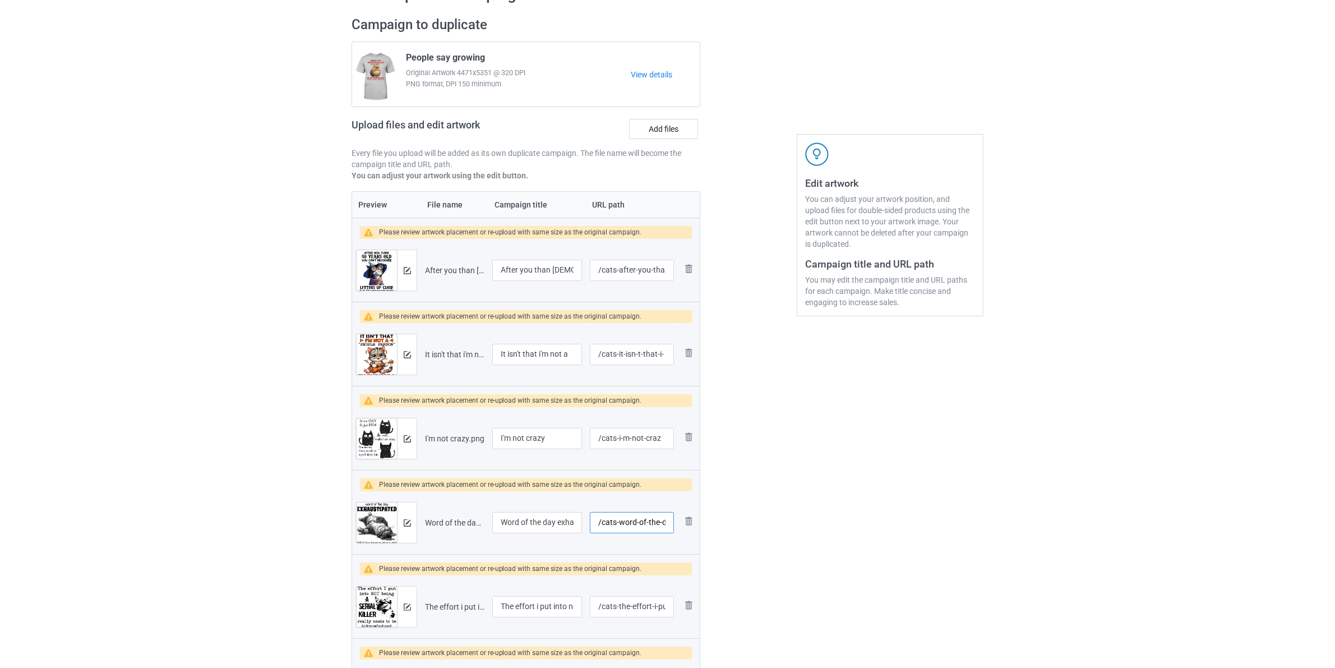
type input "/cats-word-of-the-d"
drag, startPoint x: 921, startPoint y: 505, endPoint x: 895, endPoint y: 505, distance: 25.8
click at [922, 505] on div "Edit artwork You can adjust your artwork position, and upload files for double-…" at bounding box center [890, 381] width 202 height 747
drag, startPoint x: 663, startPoint y: 609, endPoint x: 760, endPoint y: 603, distance: 97.2
click at [720, 610] on div "Campaign to duplicate People say growing Original Artwork 4471x5351 @ 320 DPI P…" at bounding box center [668, 381] width 648 height 747
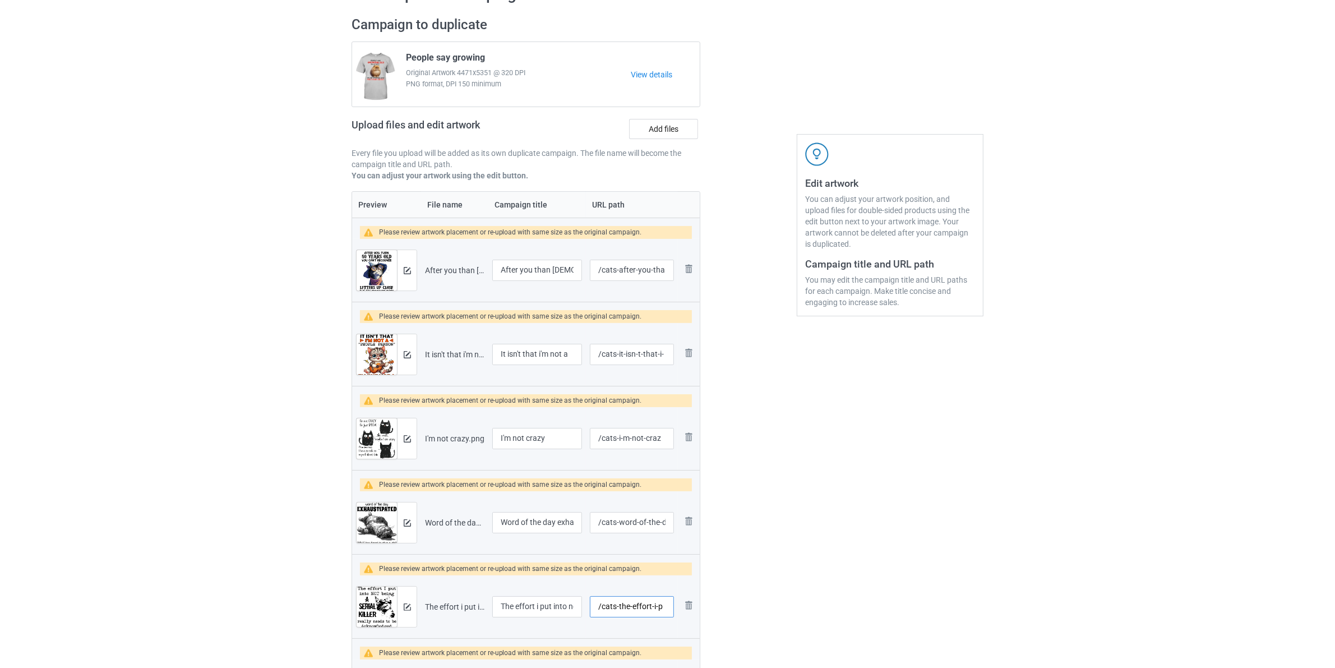
type input "/cats-the-effort-i-p"
drag, startPoint x: 900, startPoint y: 517, endPoint x: 915, endPoint y: 457, distance: 61.7
click at [901, 516] on div "Edit artwork You can adjust your artwork position, and upload files for double-…" at bounding box center [890, 381] width 202 height 747
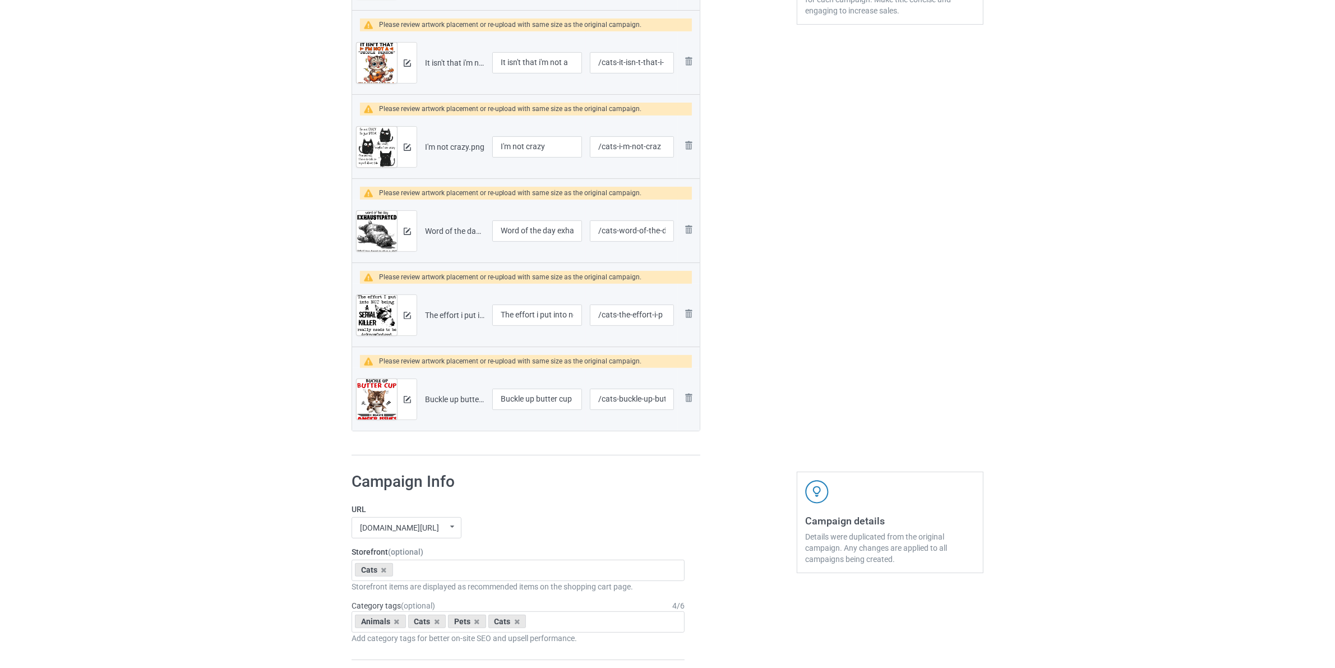
scroll to position [420, 0]
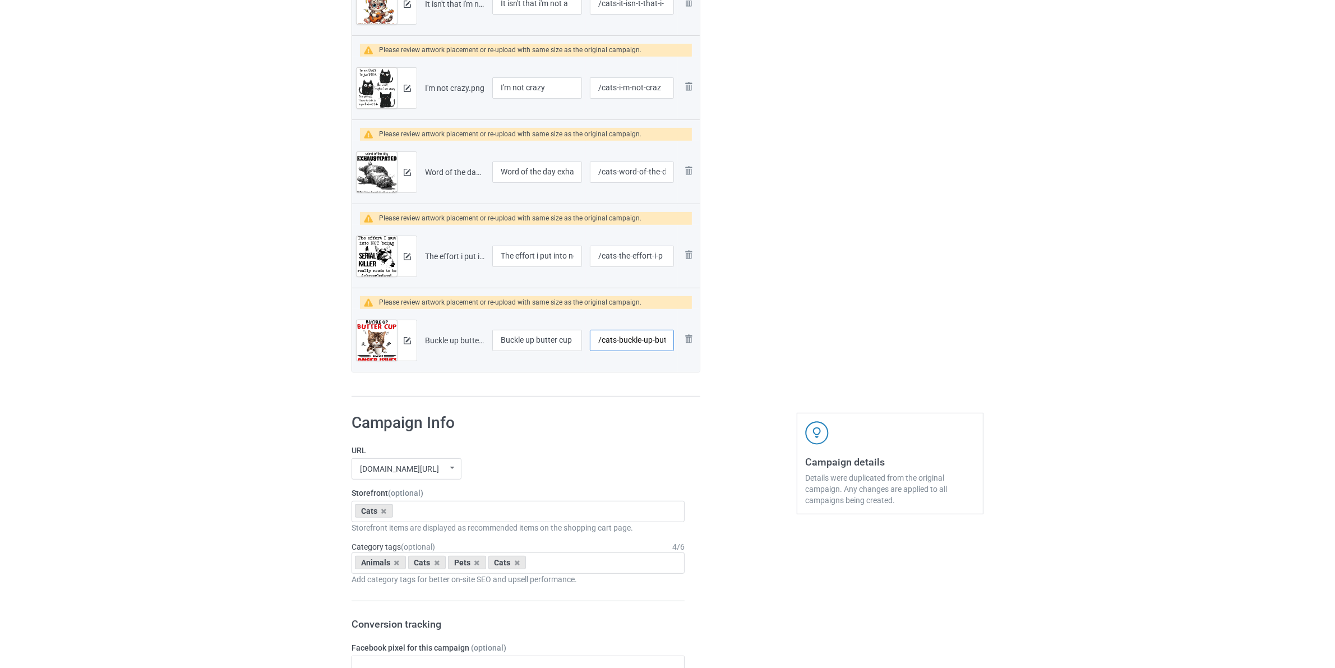
drag, startPoint x: 669, startPoint y: 345, endPoint x: 894, endPoint y: 376, distance: 227.5
click at [779, 367] on div "Campaign to duplicate People say growing Original Artwork 4471x5351 @ 320 DPI P…" at bounding box center [668, 31] width 648 height 747
click at [947, 369] on div "Edit artwork You can adjust your artwork position, and upload files for double-…" at bounding box center [890, 31] width 202 height 747
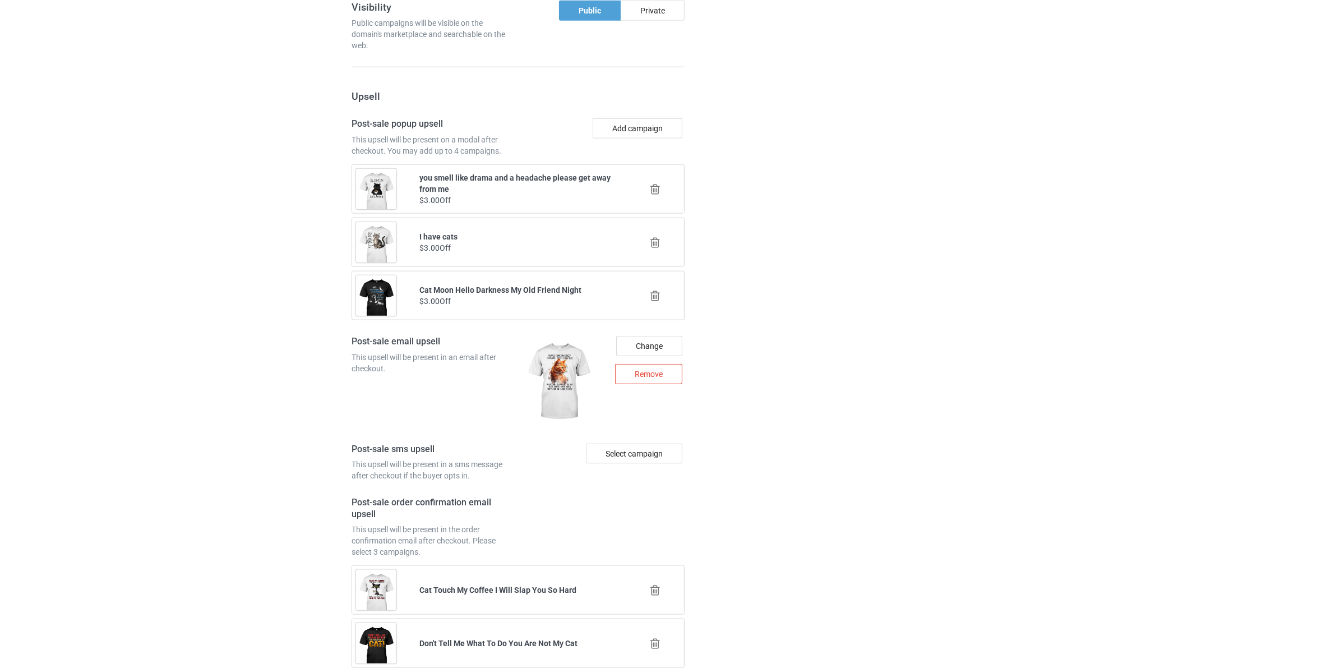
scroll to position [1754, 0]
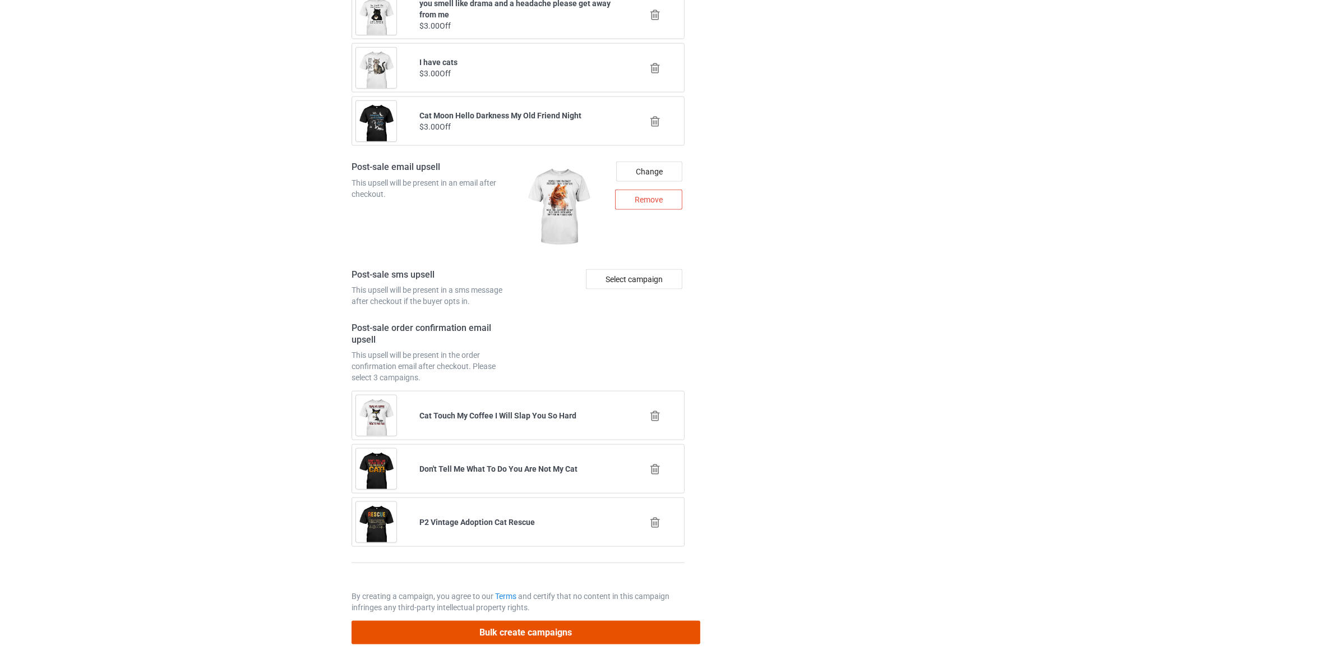
click at [547, 629] on button "Bulk create campaigns" at bounding box center [526, 632] width 349 height 23
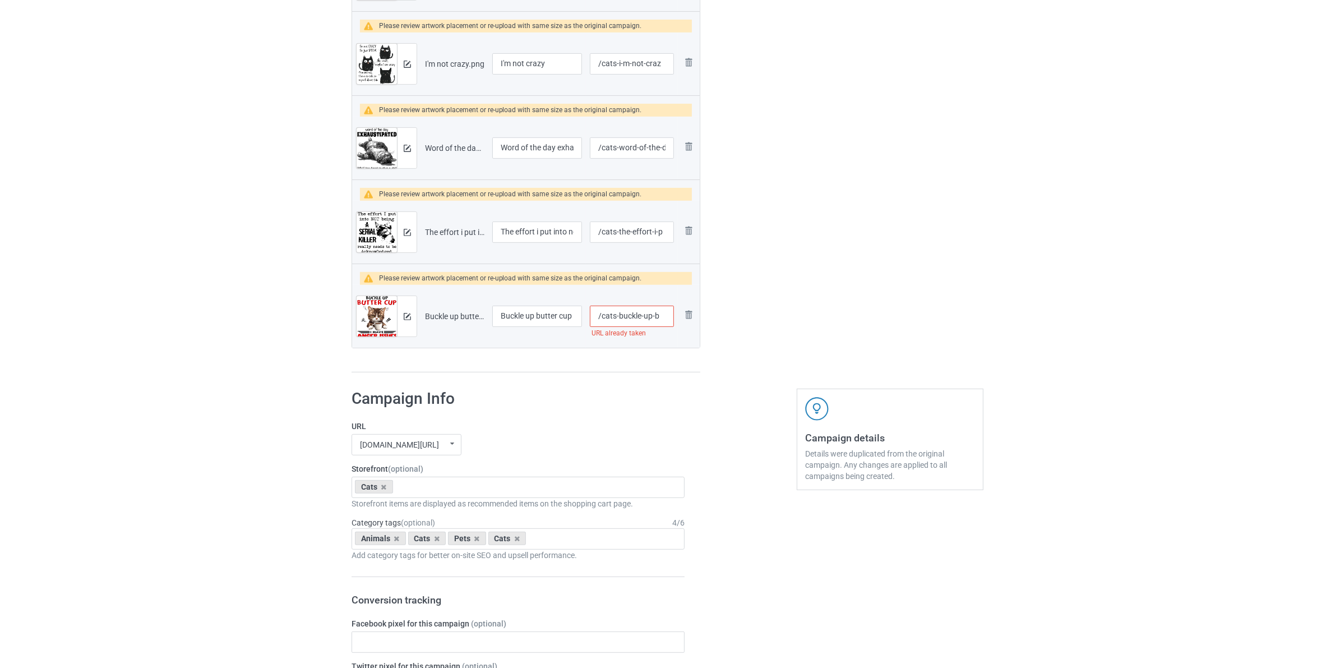
drag, startPoint x: 666, startPoint y: 315, endPoint x: 678, endPoint y: 326, distance: 16.7
click at [665, 315] on input "/cats-buckle-up-b" at bounding box center [632, 316] width 84 height 21
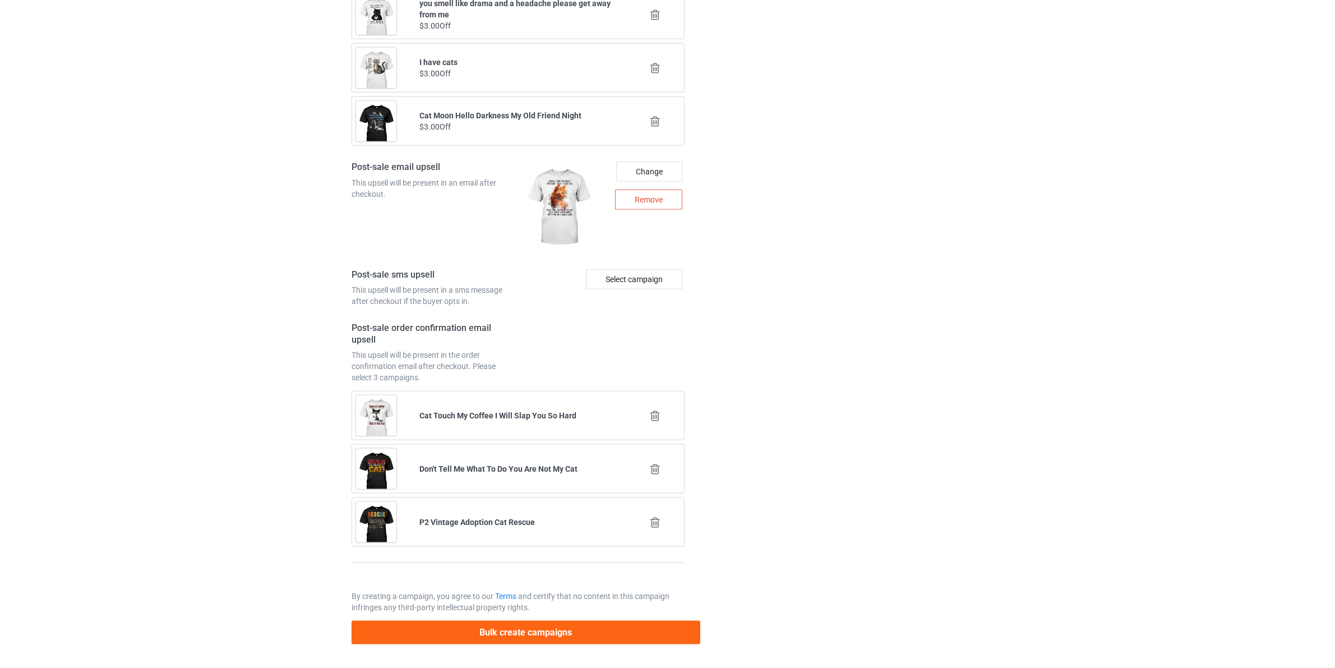
scroll to position [1754, 0]
type input "/cats-buckle-up-bs"
drag, startPoint x: 528, startPoint y: 631, endPoint x: 494, endPoint y: 587, distance: 55.6
click at [528, 632] on button "Bulk create campaigns" at bounding box center [526, 632] width 349 height 23
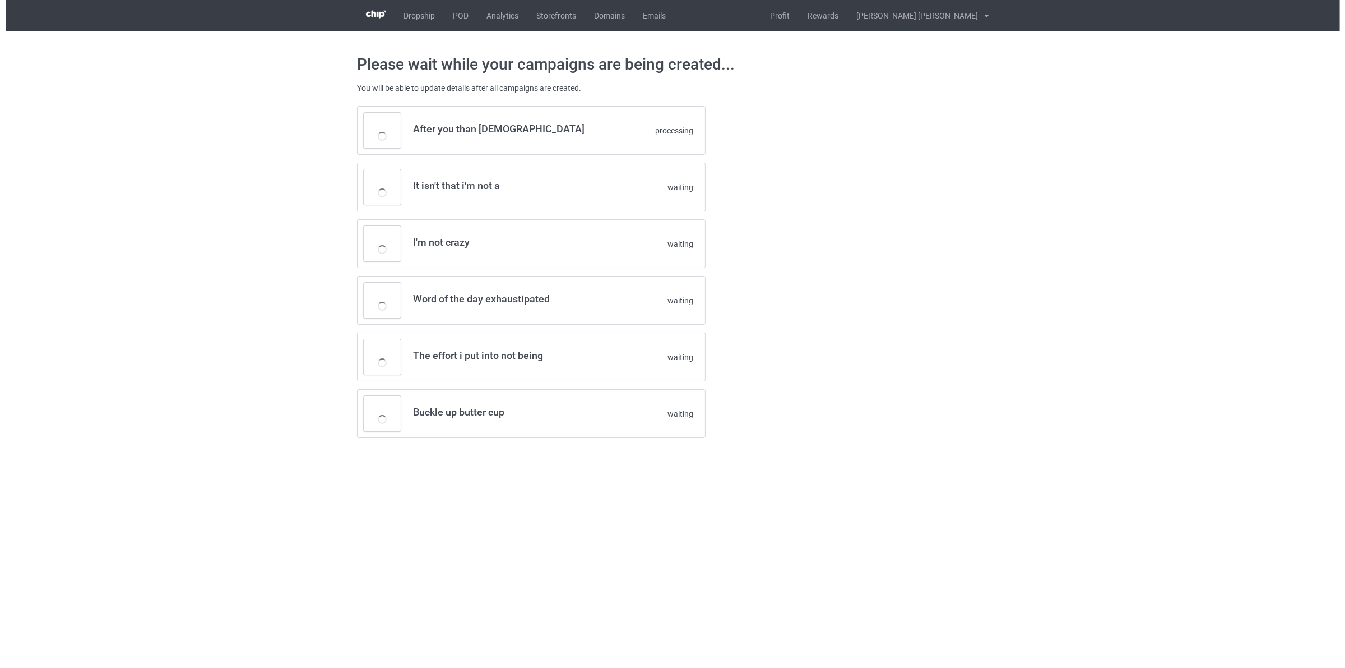
scroll to position [0, 0]
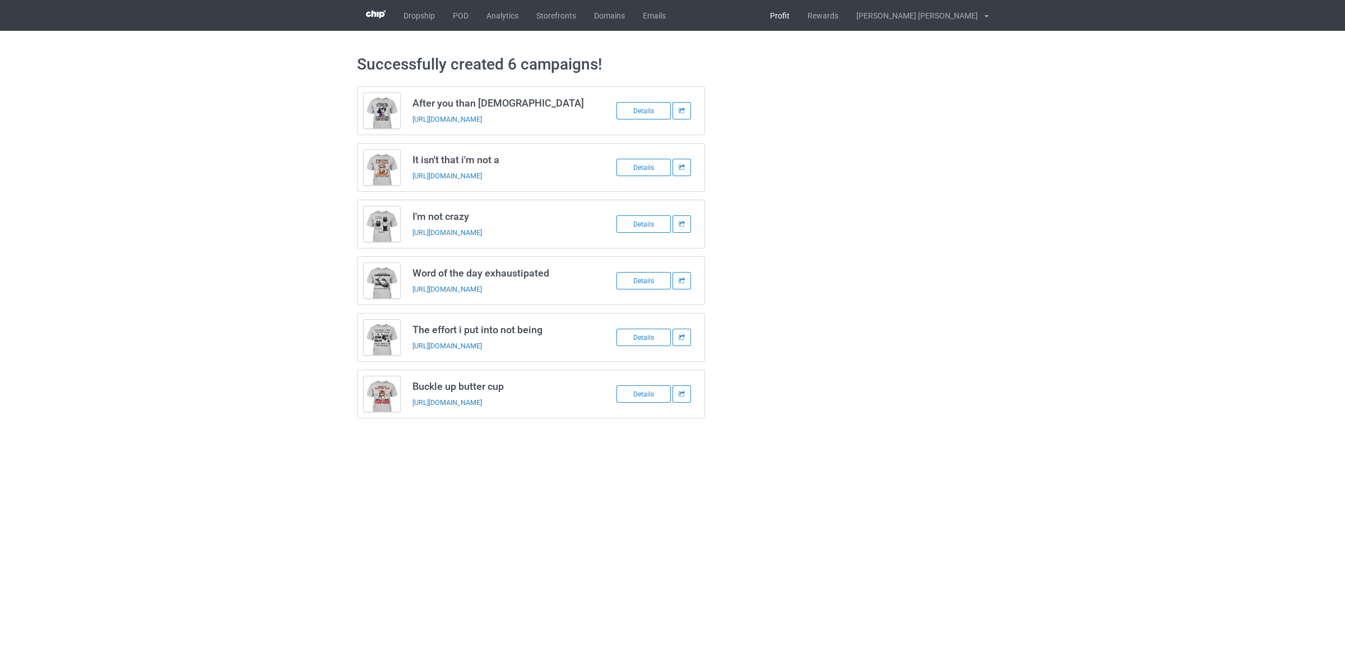
click at [799, 11] on link "Profit" at bounding box center [780, 15] width 38 height 31
